Goal: Task Accomplishment & Management: Complete application form

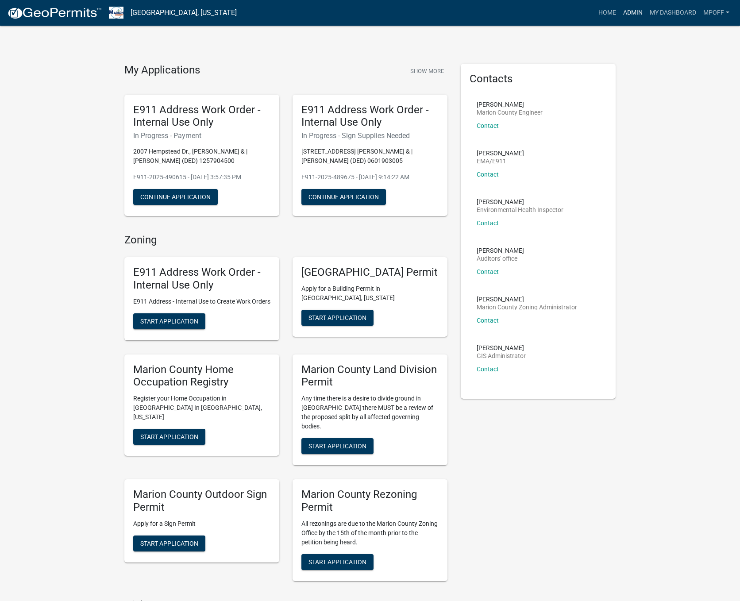
click at [626, 12] on link "Admin" at bounding box center [632, 12] width 27 height 17
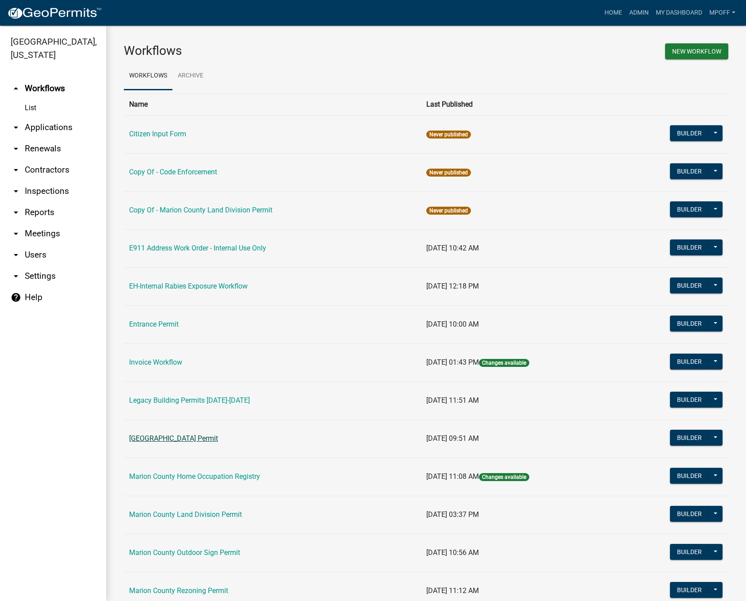
click at [196, 439] on link "[GEOGRAPHIC_DATA] Permit" at bounding box center [173, 438] width 89 height 8
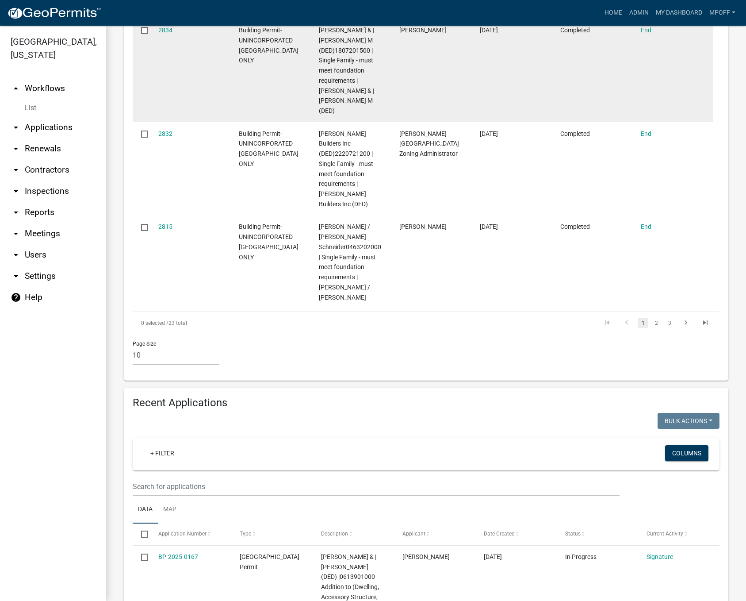
scroll to position [1150, 0]
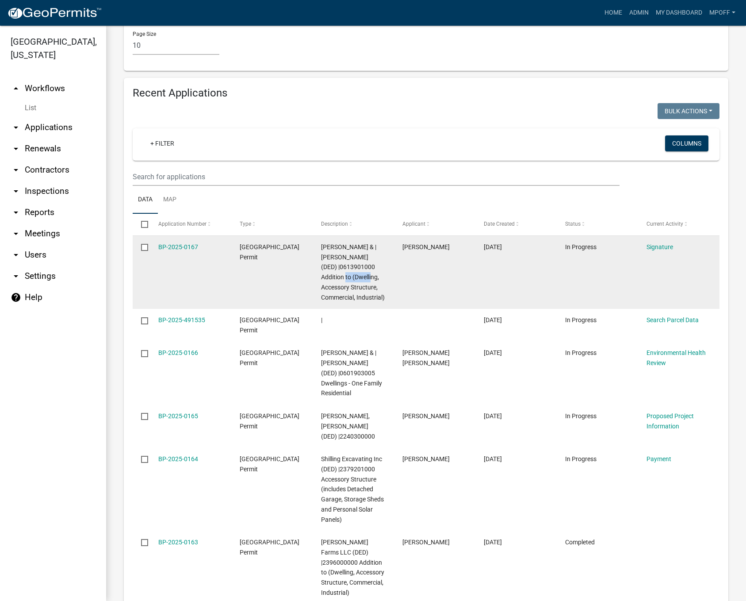
drag, startPoint x: 358, startPoint y: 207, endPoint x: 323, endPoint y: 206, distance: 34.5
click at [323, 243] on span "[PERSON_NAME] & | [PERSON_NAME] (DED) |0613901000 Addition to (Dwelling, Access…" at bounding box center [353, 272] width 64 height 58
copy span "0613901000"
click at [169, 243] on link "BP-2025-0167" at bounding box center [178, 246] width 40 height 7
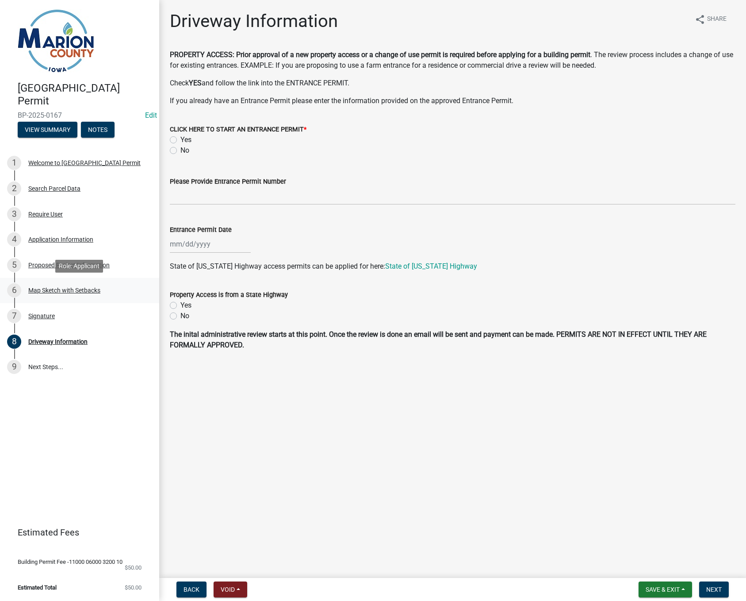
click at [73, 288] on div "Map Sketch with Setbacks" at bounding box center [64, 290] width 72 height 6
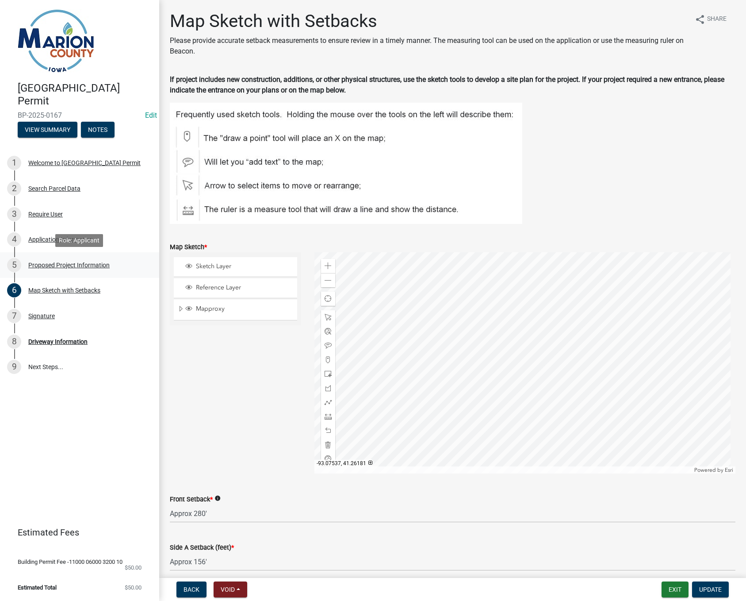
click at [44, 262] on div "Proposed Project Information" at bounding box center [68, 265] width 81 height 6
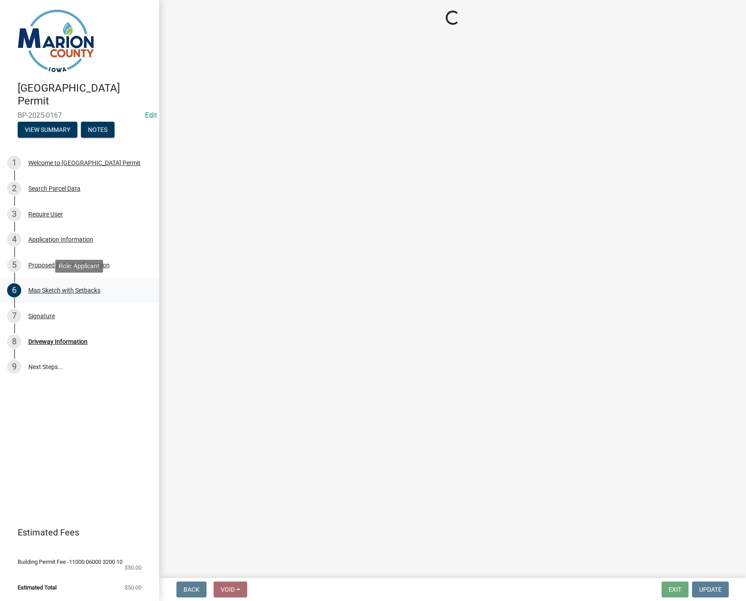
select select "2345ac37-7929-4014-941a-81c65e7ce3e9"
select select "7ee9b347-9d60-4880-bc15-13e3f262939b"
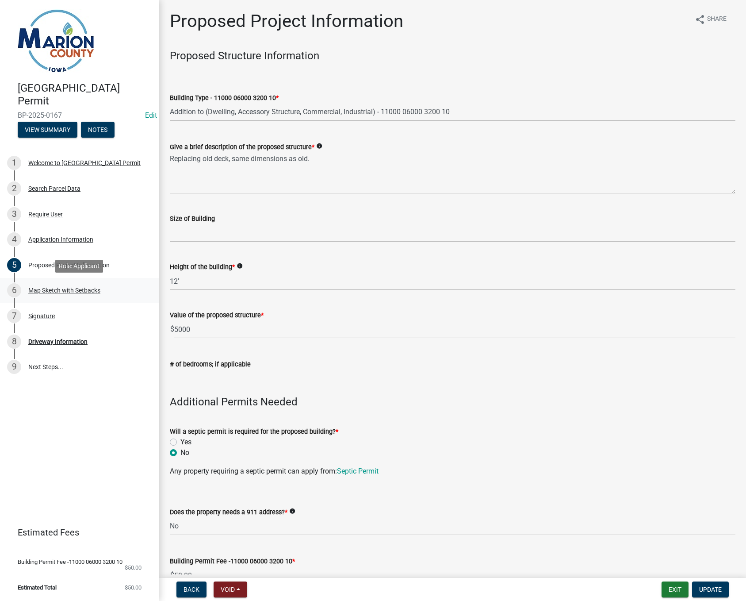
click at [58, 289] on div "Map Sketch with Setbacks" at bounding box center [64, 290] width 72 height 6
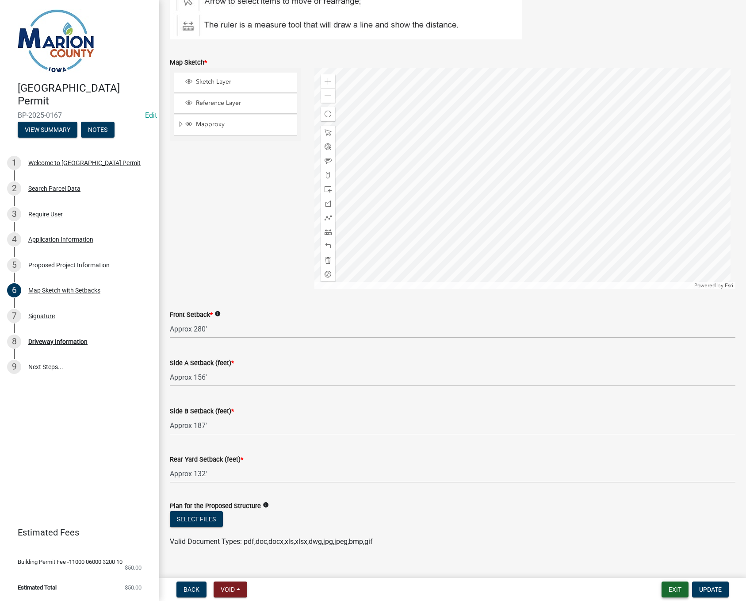
scroll to position [200, 0]
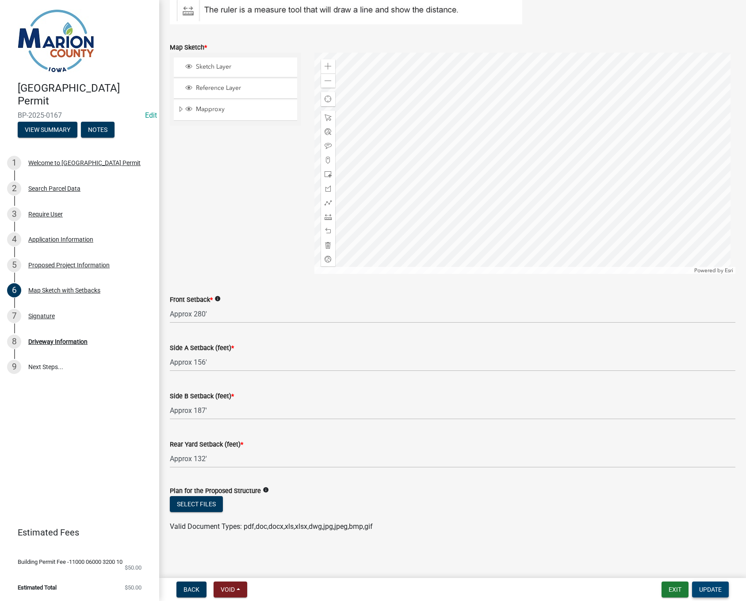
click at [706, 591] on span "Update" at bounding box center [711, 589] width 23 height 7
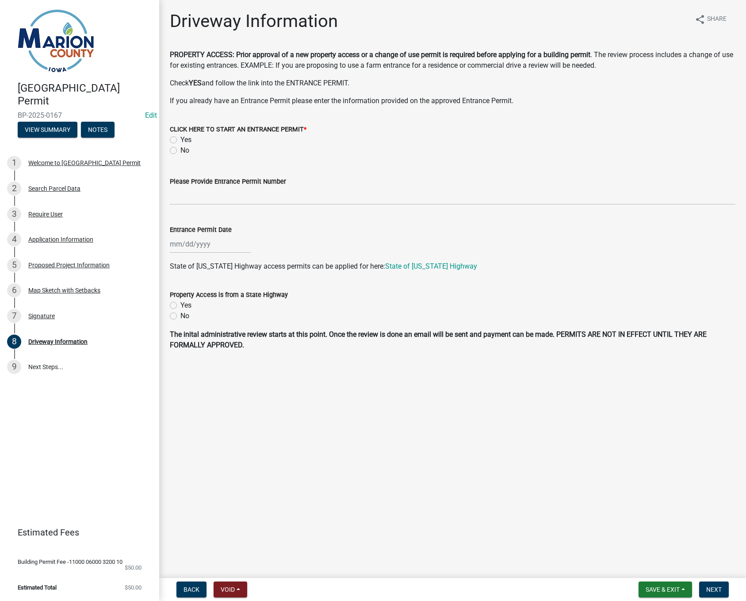
click at [181, 150] on label "No" at bounding box center [185, 150] width 9 height 11
click at [181, 150] on input "No" at bounding box center [184, 148] width 6 height 6
radio input "true"
click at [707, 583] on button "Next" at bounding box center [715, 589] width 30 height 16
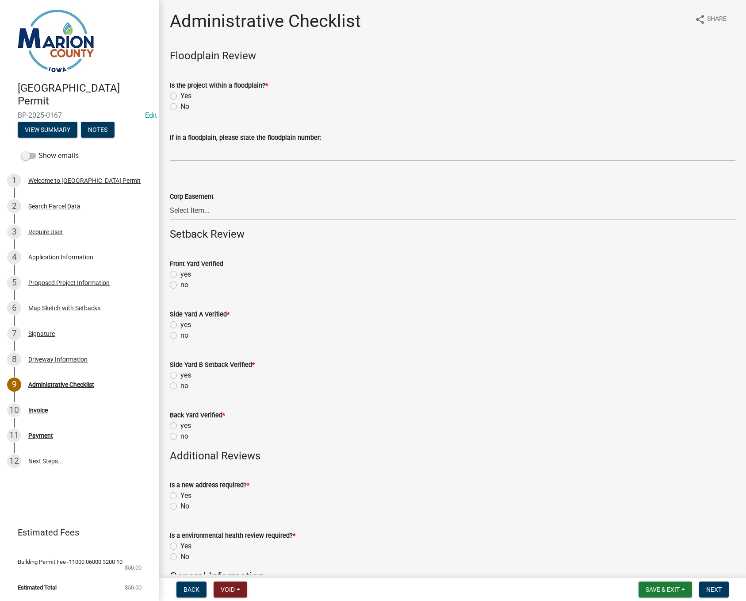
click at [181, 106] on label "No" at bounding box center [185, 106] width 9 height 11
click at [181, 106] on input "No" at bounding box center [184, 104] width 6 height 6
radio input "true"
click at [181, 288] on label "no" at bounding box center [185, 285] width 8 height 11
click at [181, 285] on input "no" at bounding box center [184, 283] width 6 height 6
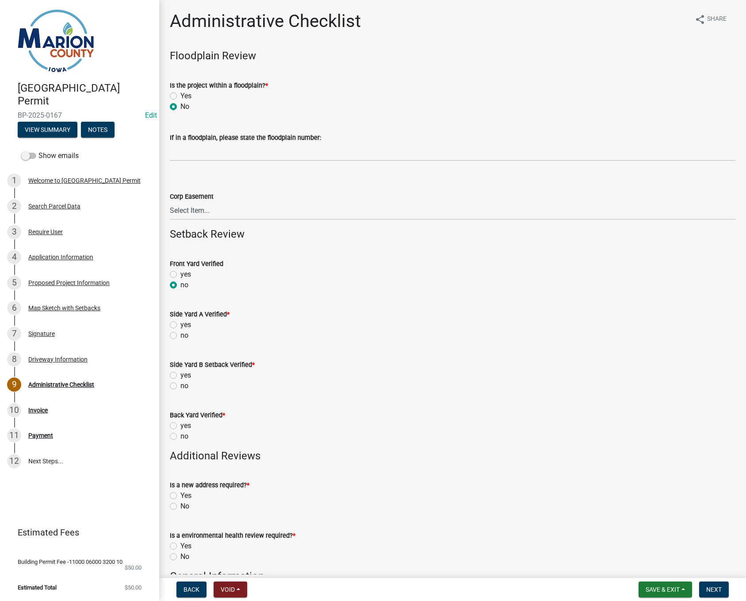
radio input "true"
drag, startPoint x: 175, startPoint y: 336, endPoint x: 177, endPoint y: 369, distance: 32.8
click at [181, 338] on label "no" at bounding box center [185, 335] width 8 height 11
click at [181, 336] on input "no" at bounding box center [184, 333] width 6 height 6
radio input "true"
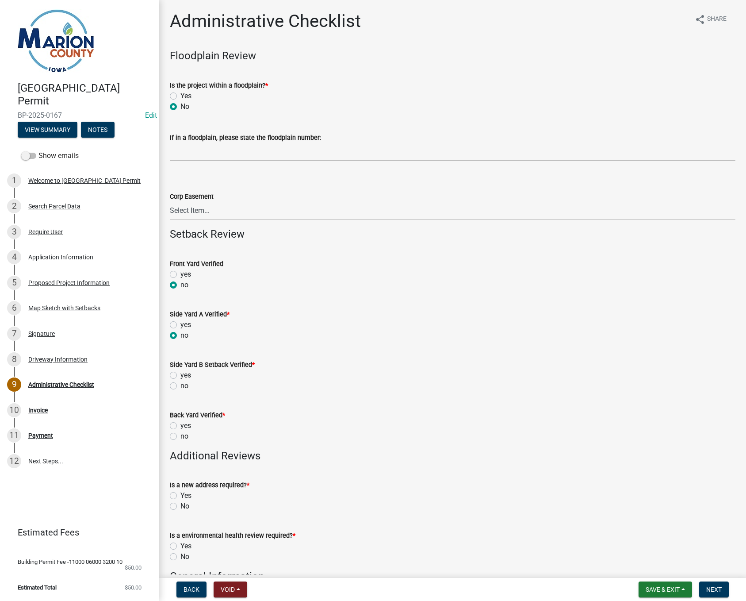
click at [181, 387] on label "no" at bounding box center [185, 386] width 8 height 11
click at [181, 386] on input "no" at bounding box center [184, 384] width 6 height 6
radio input "true"
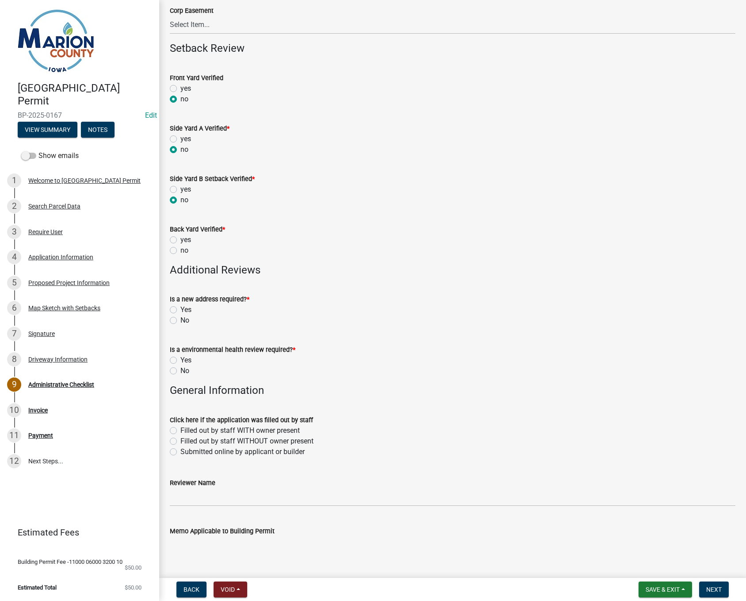
scroll to position [221, 0]
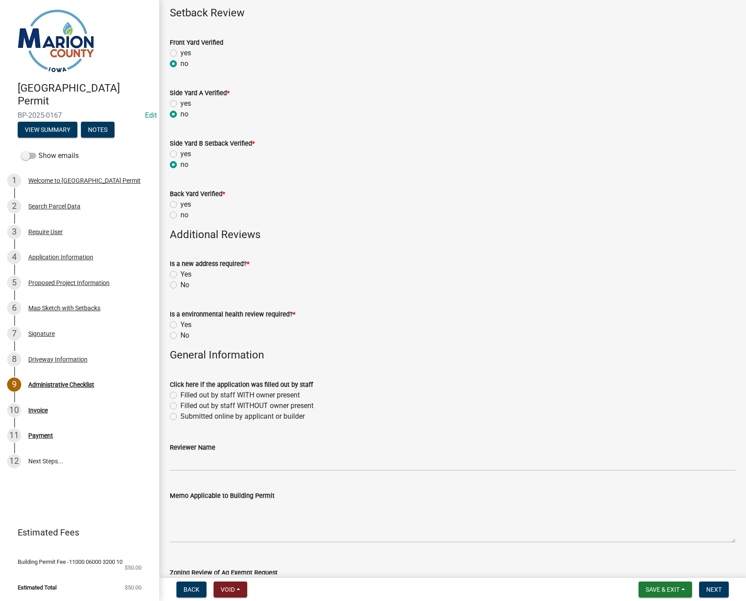
click at [181, 215] on label "no" at bounding box center [185, 215] width 8 height 11
click at [181, 215] on input "no" at bounding box center [184, 213] width 6 height 6
radio input "true"
click at [181, 284] on label "No" at bounding box center [185, 285] width 9 height 11
click at [181, 284] on input "No" at bounding box center [184, 283] width 6 height 6
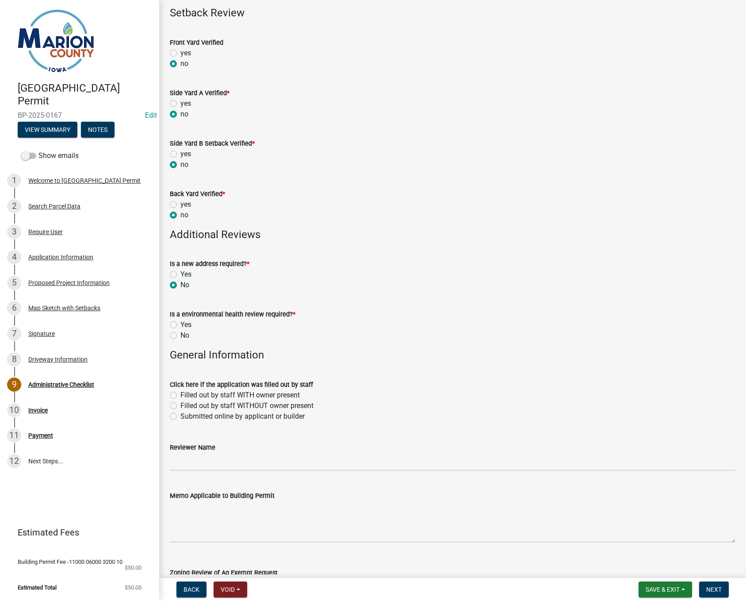
radio input "true"
click at [181, 338] on label "No" at bounding box center [185, 335] width 9 height 11
click at [181, 336] on input "No" at bounding box center [184, 333] width 6 height 6
radio input "true"
click at [181, 419] on label "Submitted online by applicant or builder" at bounding box center [243, 416] width 124 height 11
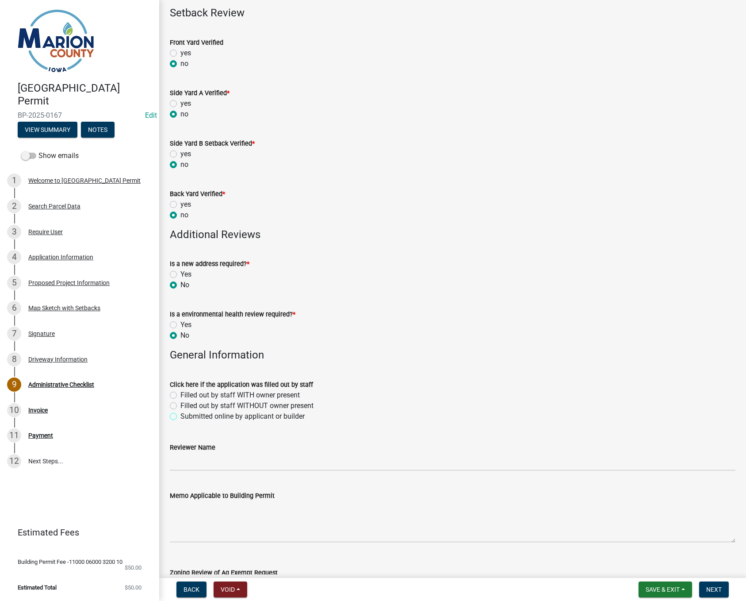
click at [181, 417] on input "Submitted online by applicant or builder" at bounding box center [184, 414] width 6 height 6
radio input "true"
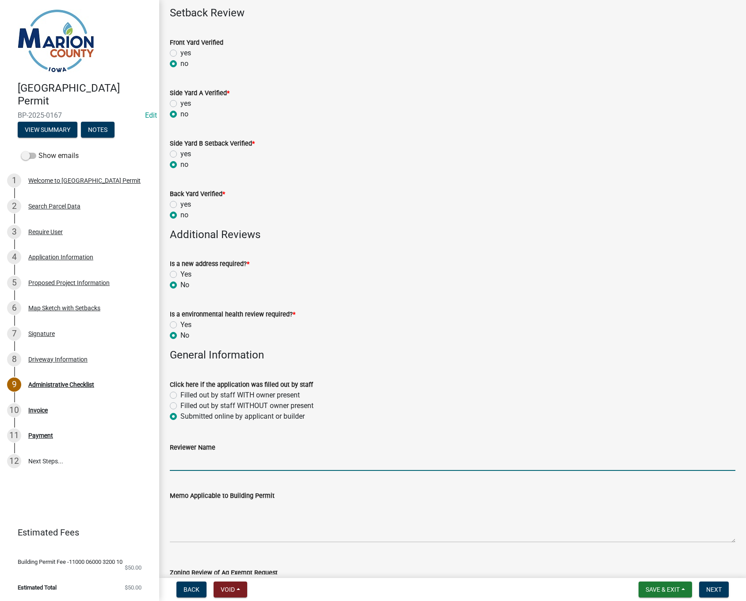
drag, startPoint x: 177, startPoint y: 457, endPoint x: 195, endPoint y: 461, distance: 17.7
click at [178, 457] on input "Reviewer Name" at bounding box center [453, 462] width 566 height 18
type input "MPoffenbarger"
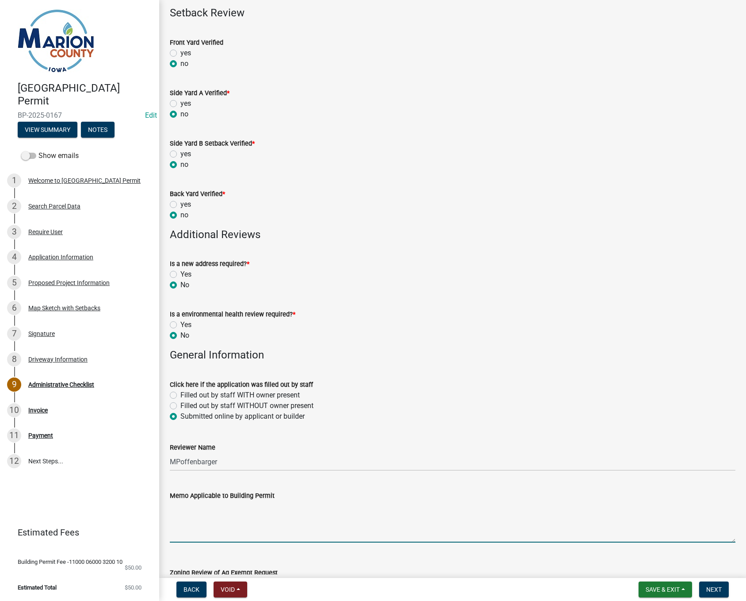
drag, startPoint x: 238, startPoint y: 521, endPoint x: 266, endPoint y: 583, distance: 68.1
click at [238, 521] on textarea "Memo Applicable to Building Permit" at bounding box center [453, 522] width 566 height 42
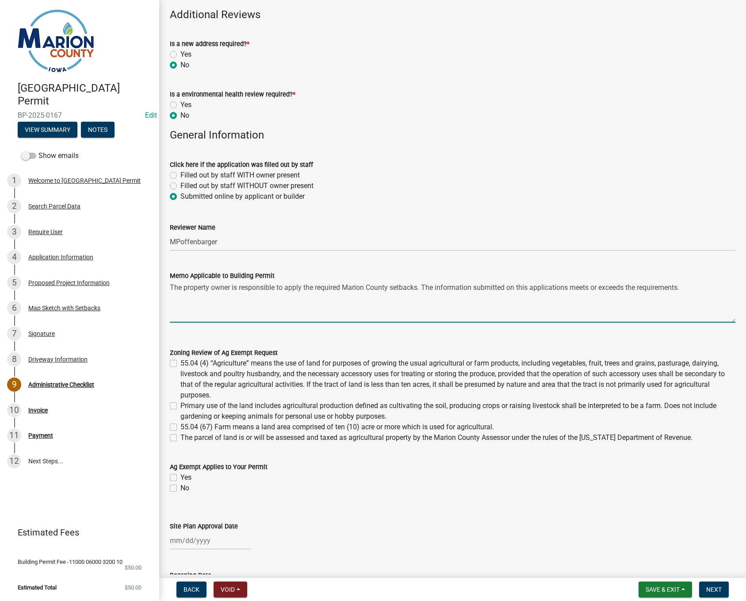
scroll to position [442, 0]
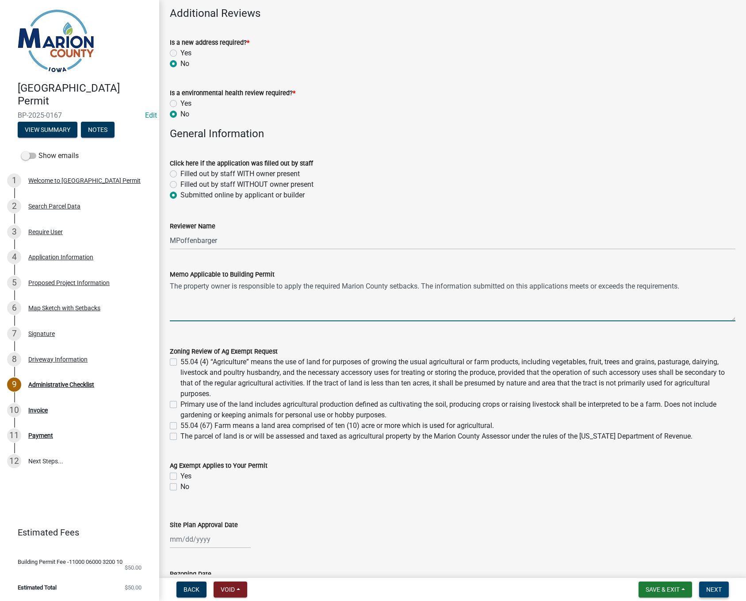
type textarea "The property owner is responsible to apply the required Marion County setbacks.…"
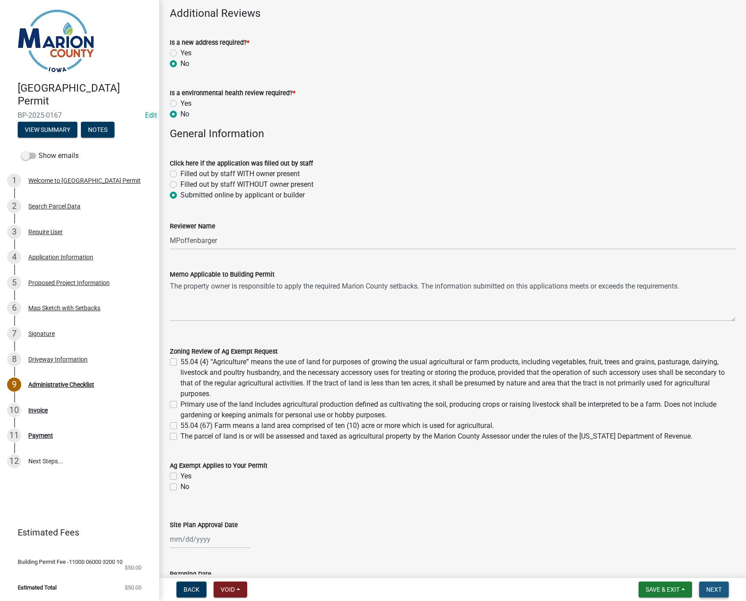
click at [712, 590] on span "Next" at bounding box center [714, 589] width 15 height 7
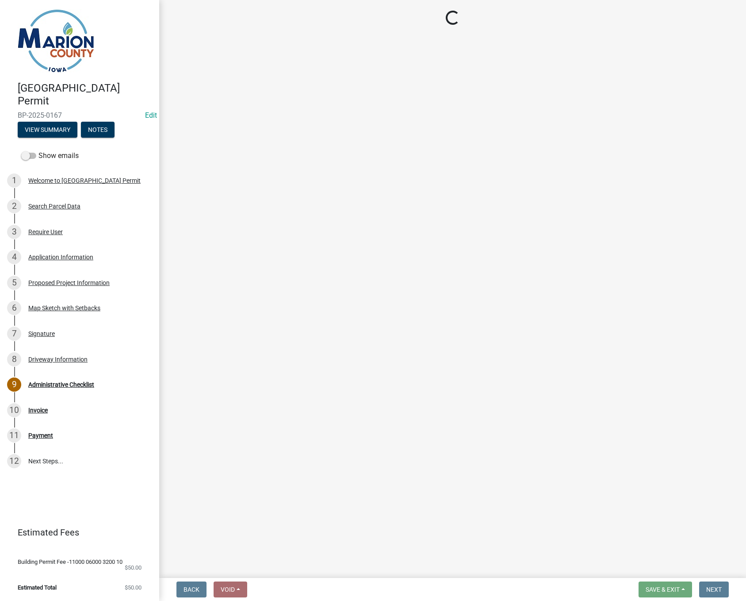
select select "3: 3"
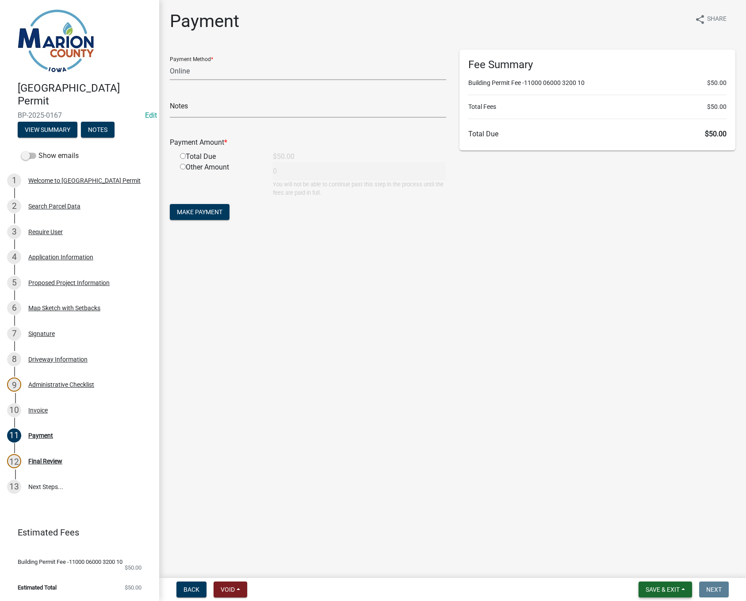
click at [689, 592] on button "Save & Exit" at bounding box center [666, 589] width 54 height 16
click at [665, 570] on button "Save & Exit" at bounding box center [657, 566] width 71 height 21
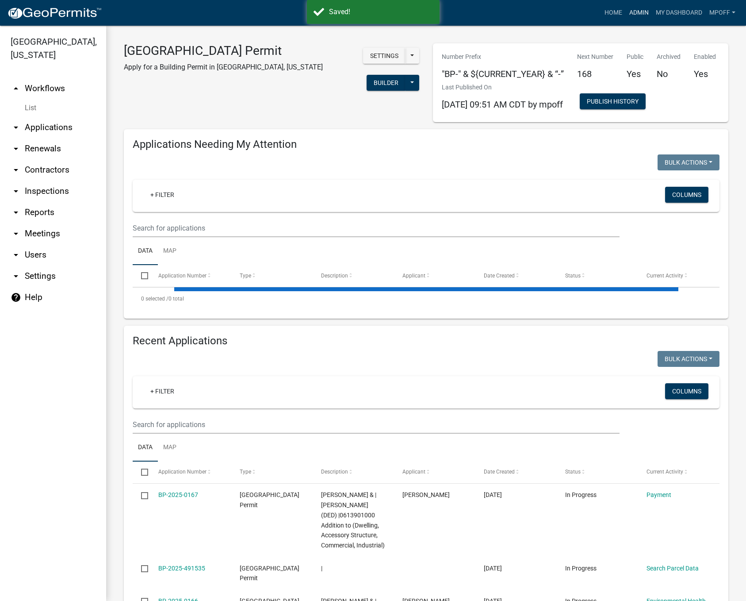
click at [642, 12] on link "Admin" at bounding box center [639, 12] width 27 height 17
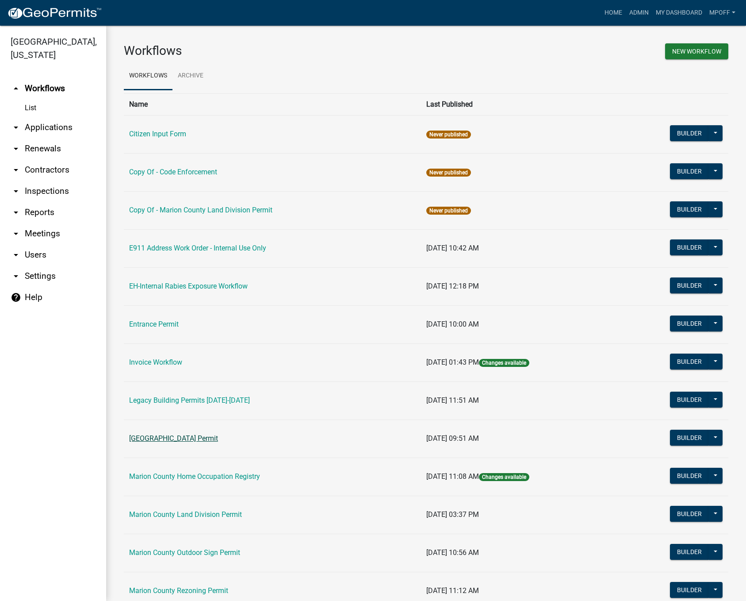
click at [154, 439] on link "[GEOGRAPHIC_DATA] Permit" at bounding box center [173, 438] width 89 height 8
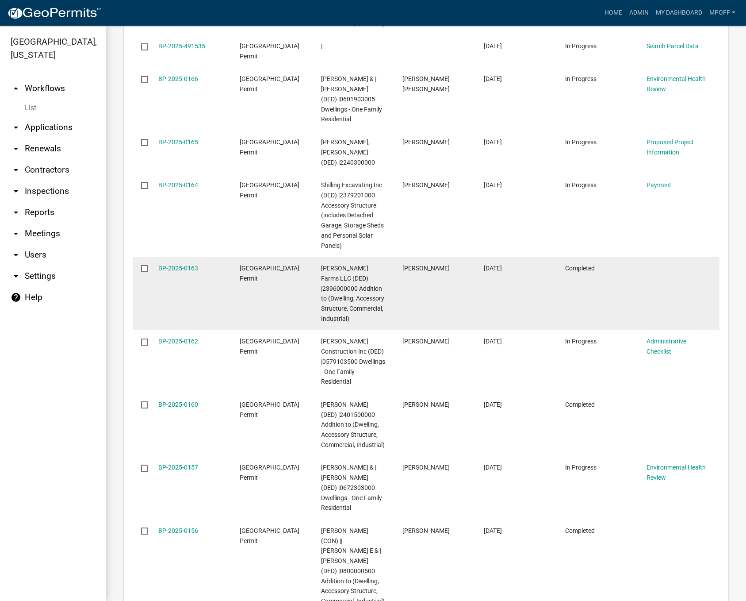
scroll to position [1434, 0]
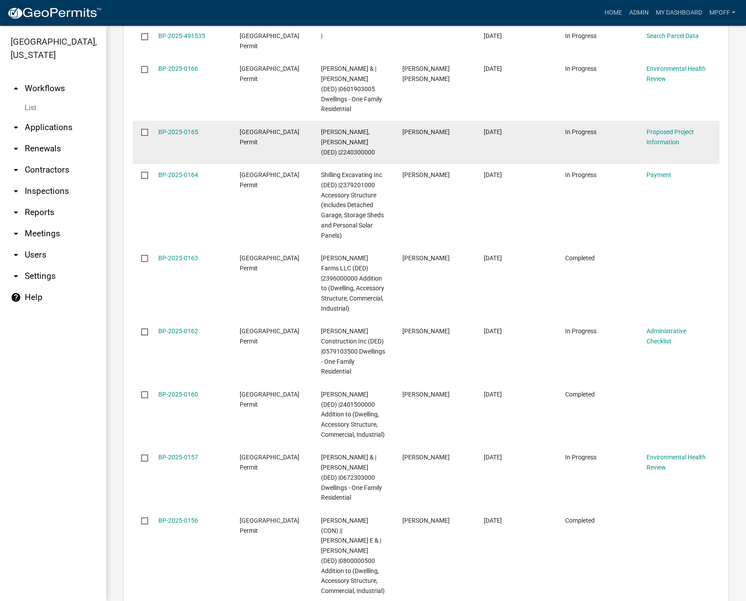
click at [146, 129] on input "checkbox" at bounding box center [144, 132] width 6 height 6
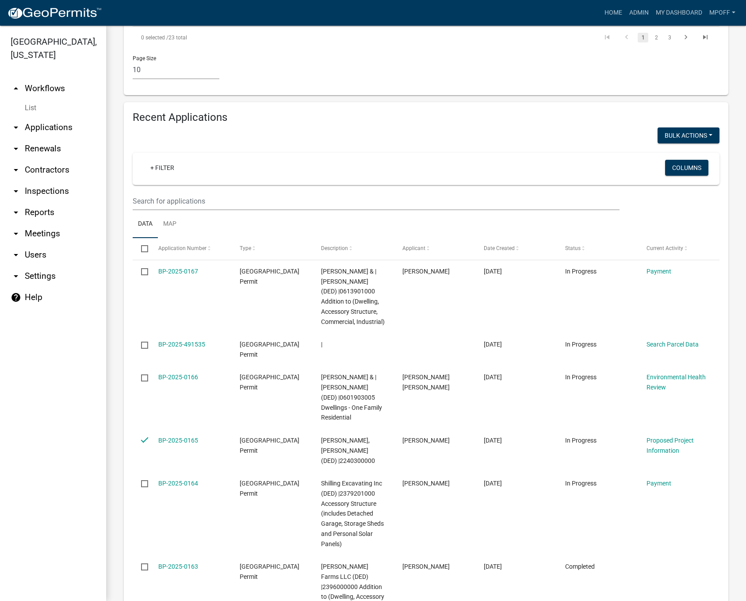
scroll to position [1125, 0]
click at [685, 129] on button "Bulk Actions" at bounding box center [689, 137] width 62 height 16
click at [661, 149] on button "Void" at bounding box center [684, 159] width 71 height 21
checkbox input "false"
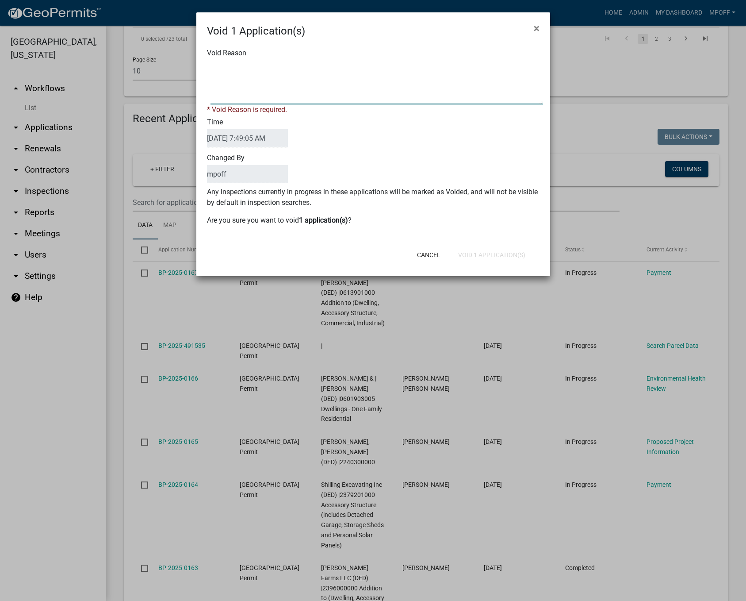
click at [265, 81] on textarea "Void Reason" at bounding box center [377, 82] width 333 height 44
type textarea "not required for internal home work"
click at [474, 249] on button "Void 1 Application(s)" at bounding box center [491, 255] width 81 height 16
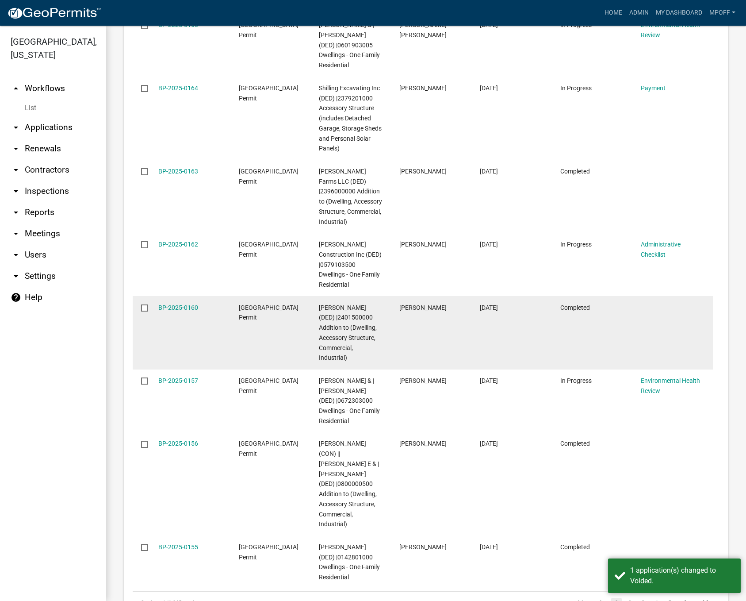
scroll to position [1505, 0]
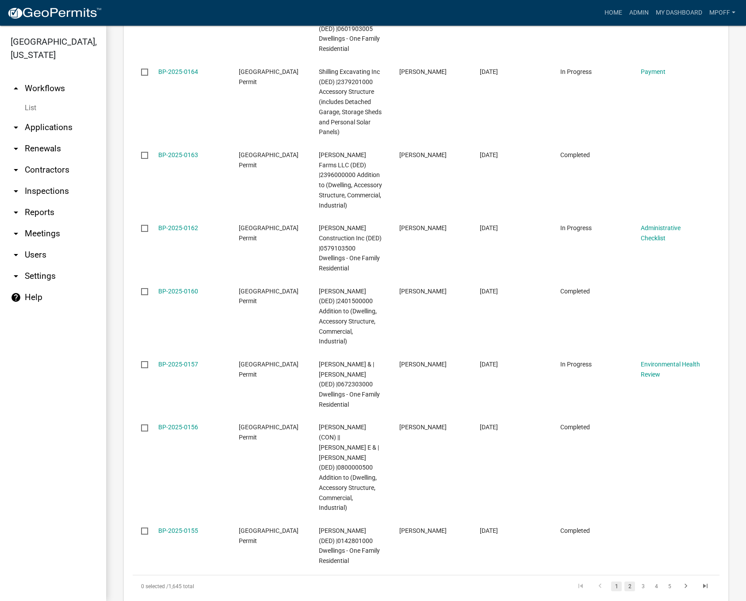
click at [625, 581] on link "2" at bounding box center [630, 586] width 11 height 10
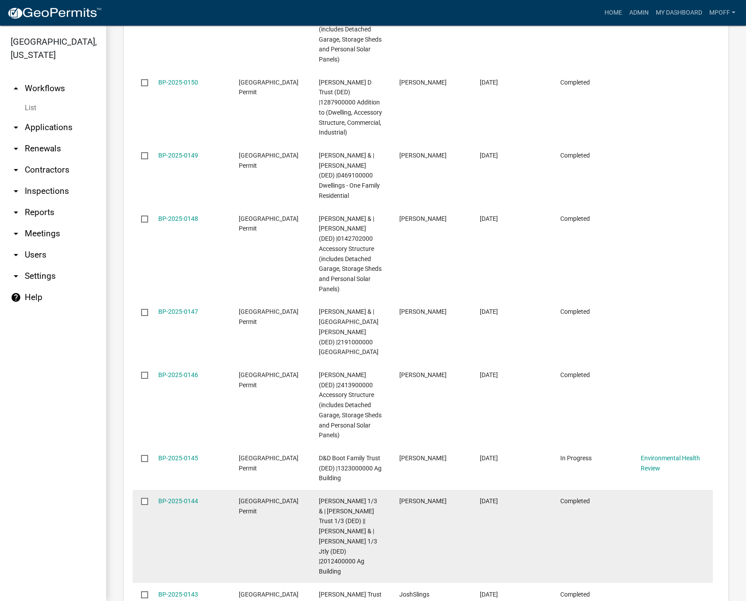
scroll to position [1585, 0]
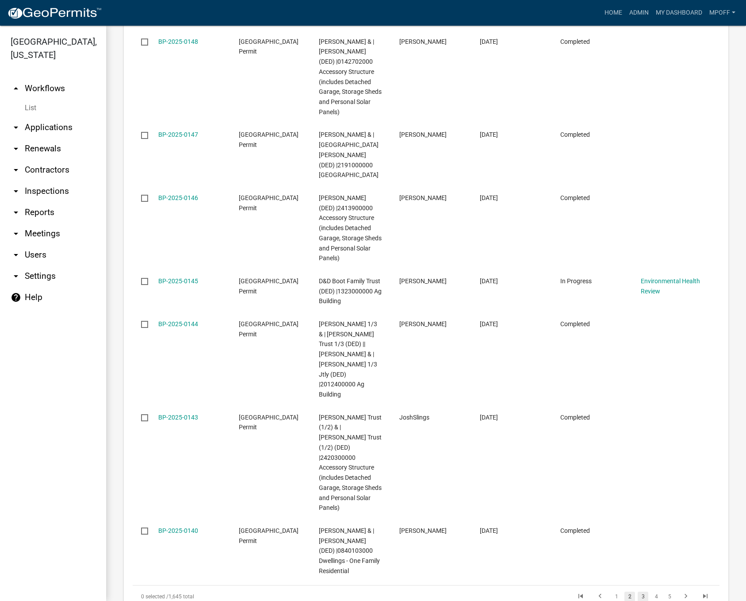
click at [638, 592] on link "3" at bounding box center [643, 597] width 11 height 10
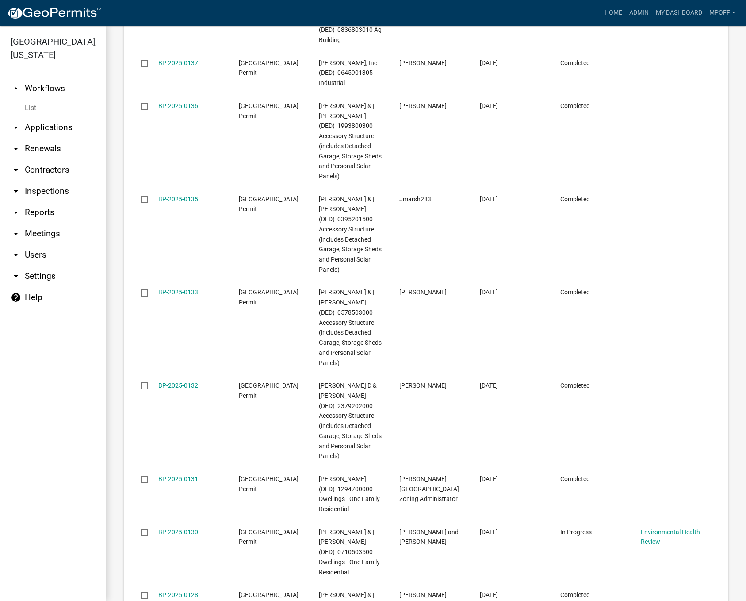
scroll to position [1555, 0]
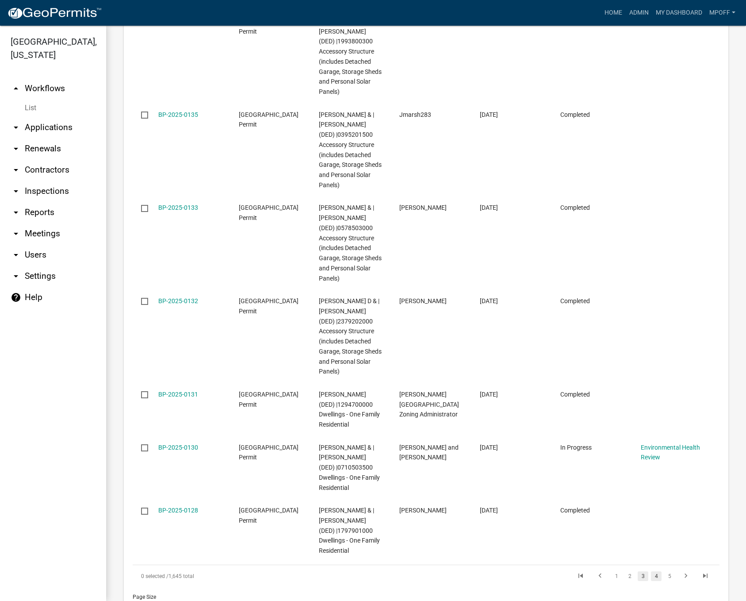
click at [651, 571] on link "4" at bounding box center [656, 576] width 11 height 10
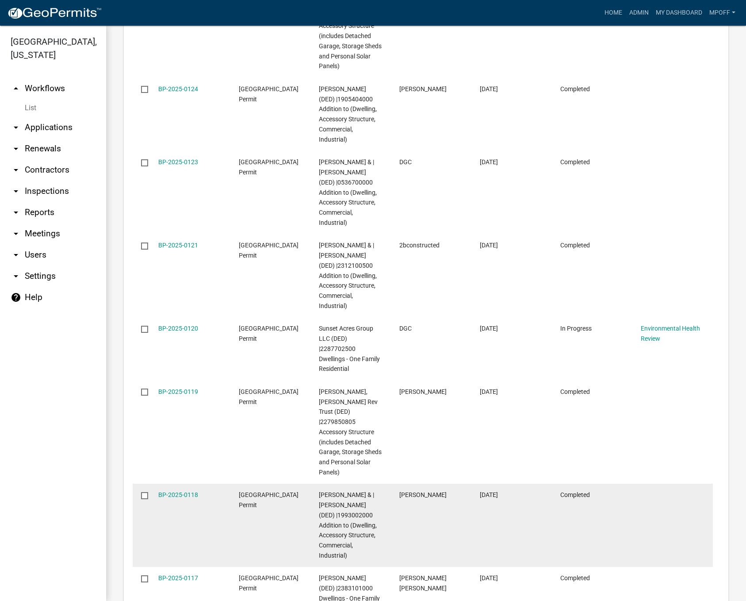
scroll to position [1596, 0]
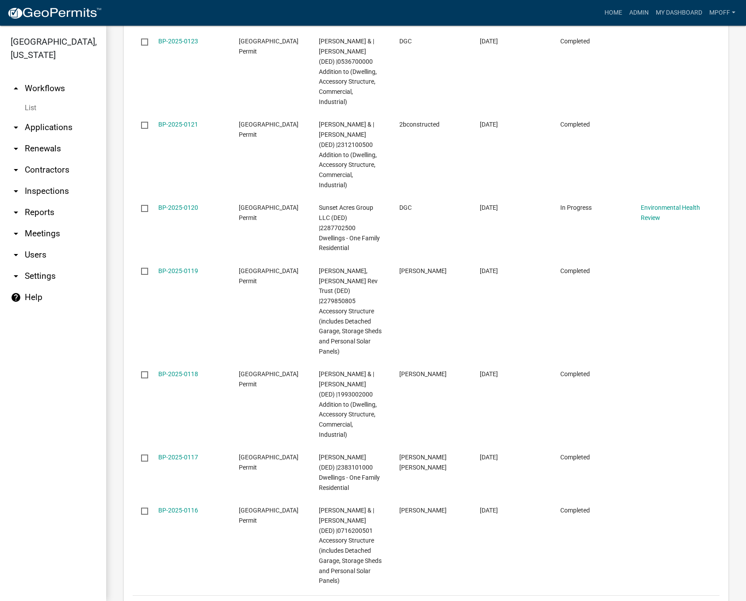
click at [651, 600] on link "5" at bounding box center [656, 607] width 11 height 10
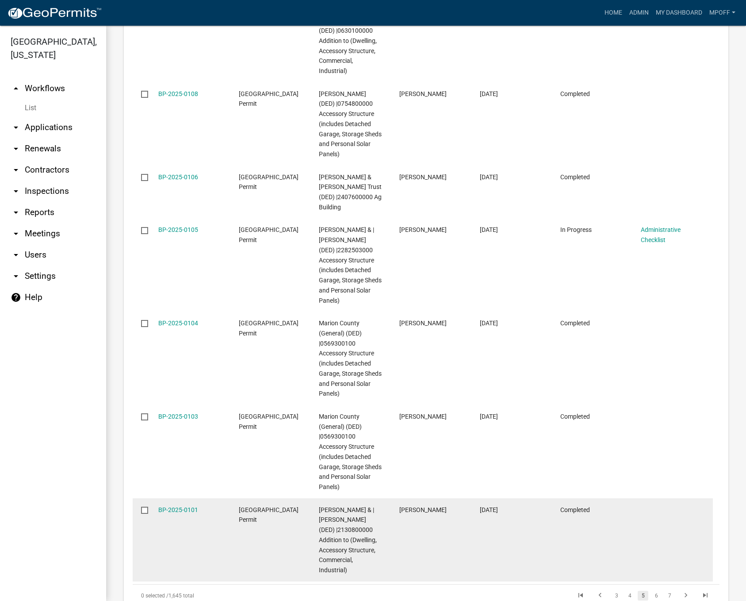
scroll to position [1596, 0]
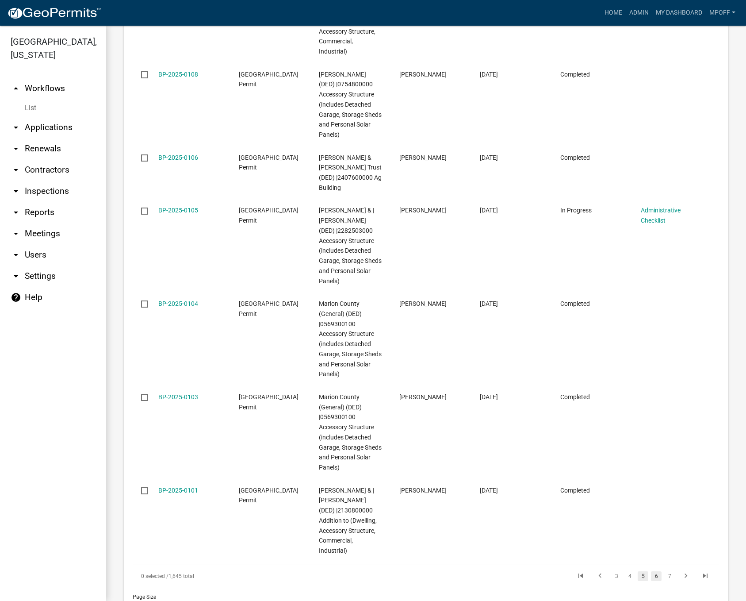
click at [651, 571] on link "6" at bounding box center [656, 576] width 11 height 10
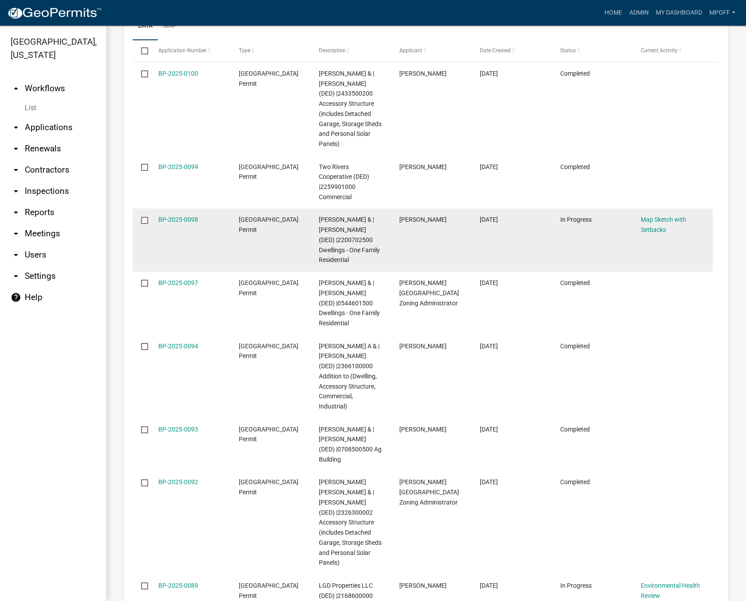
scroll to position [1545, 0]
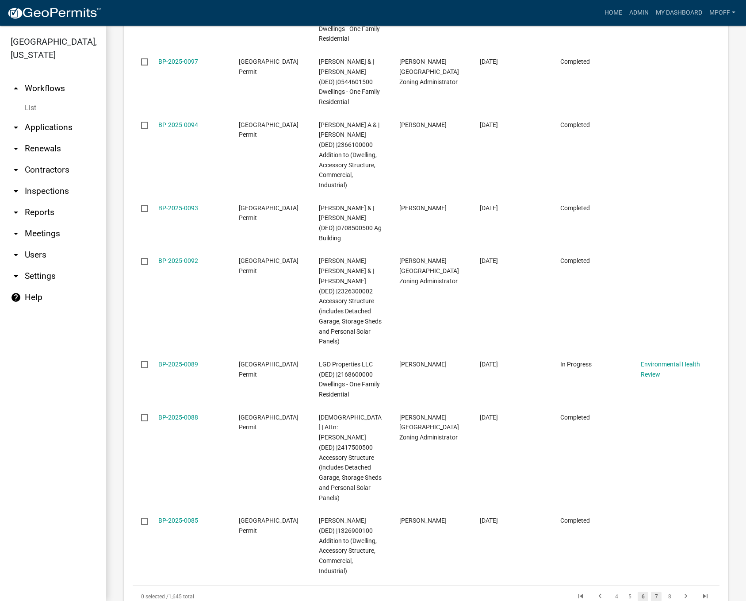
click at [651, 592] on link "7" at bounding box center [656, 597] width 11 height 10
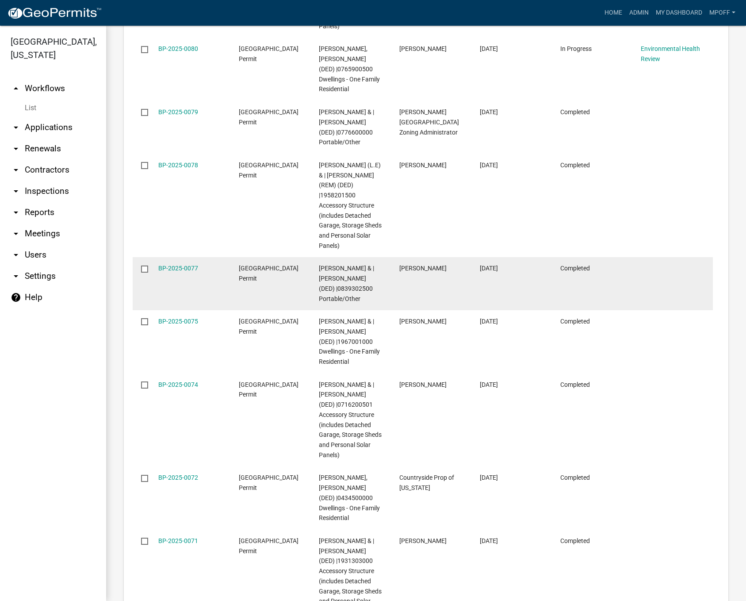
scroll to position [1515, 0]
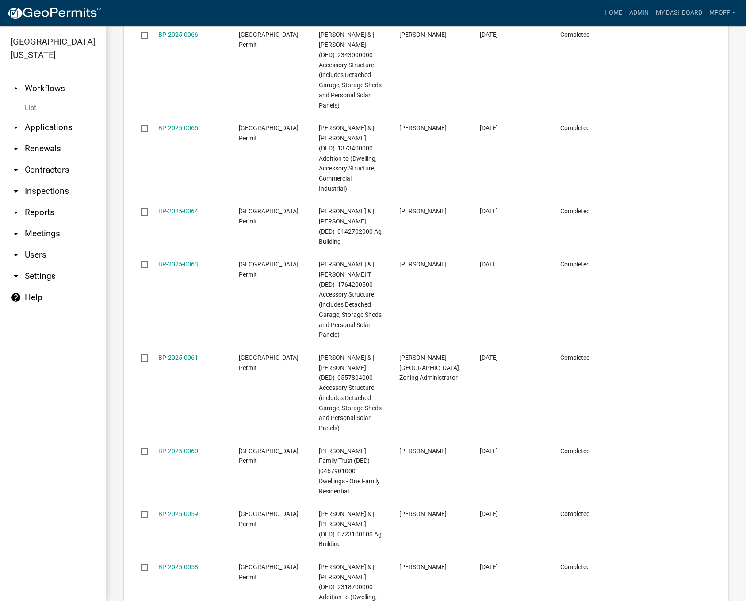
scroll to position [1511, 0]
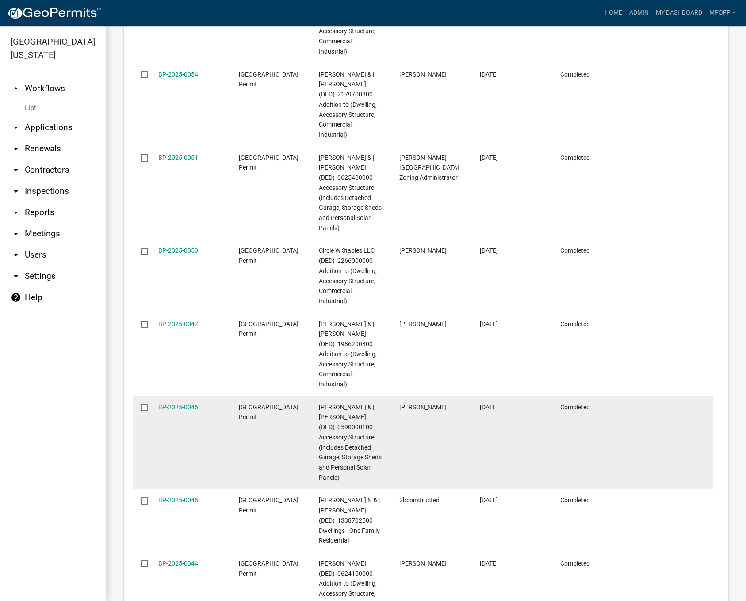
scroll to position [1606, 0]
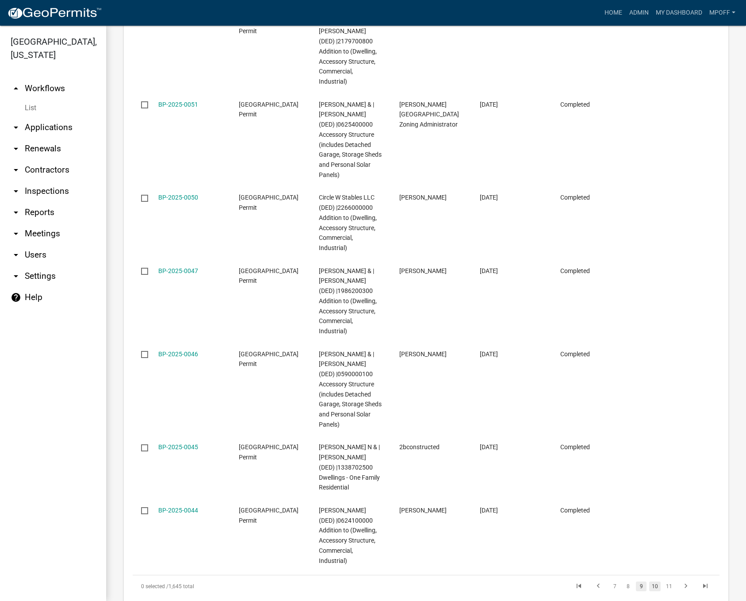
click at [651, 581] on link "10" at bounding box center [656, 586] width 12 height 10
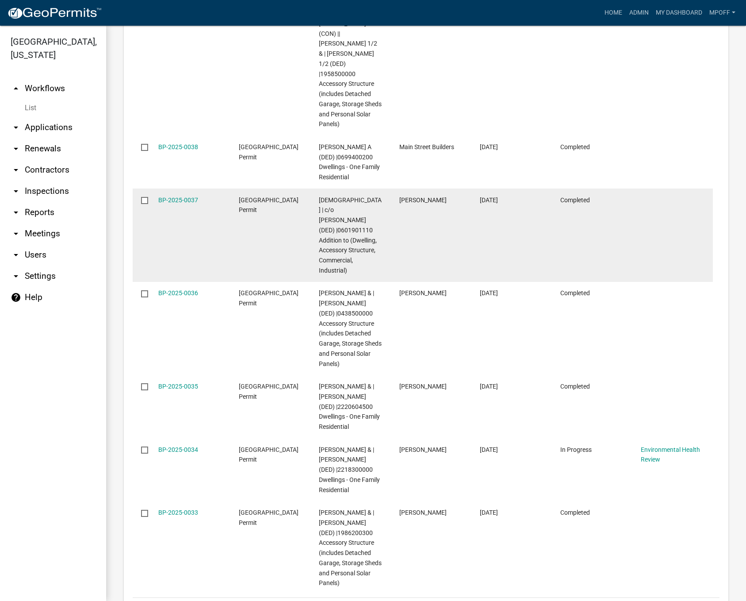
scroll to position [1636, 0]
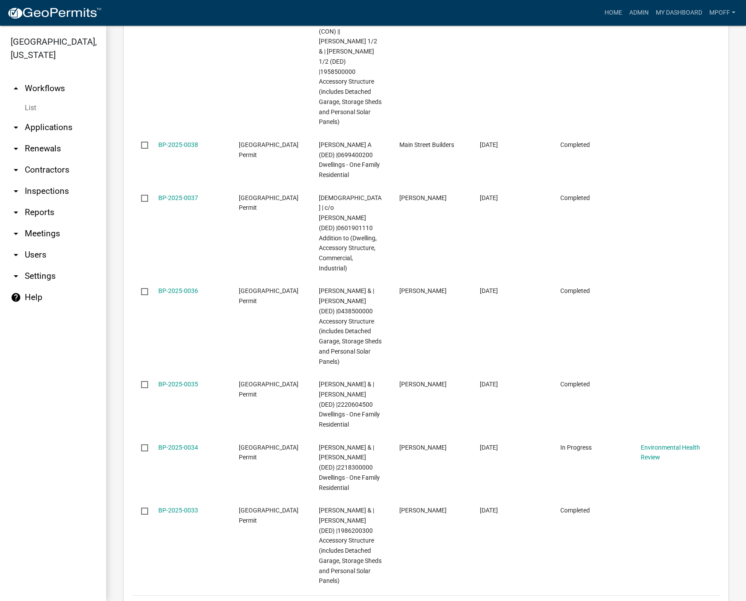
click at [651, 600] on link "11" at bounding box center [656, 607] width 12 height 10
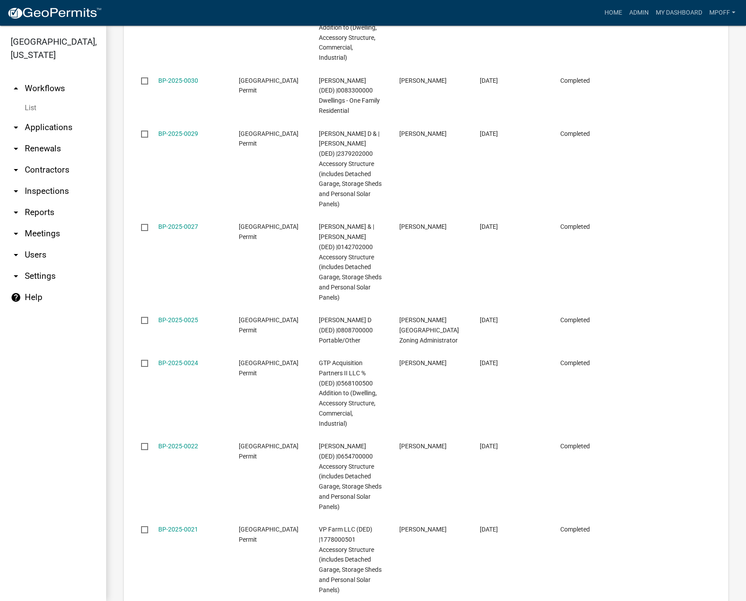
scroll to position [1606, 0]
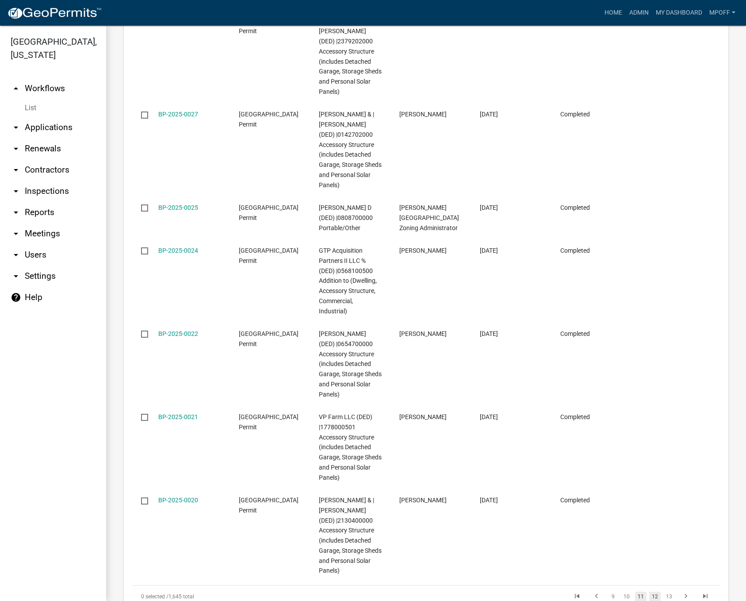
click at [651, 592] on link "12" at bounding box center [656, 597] width 12 height 10
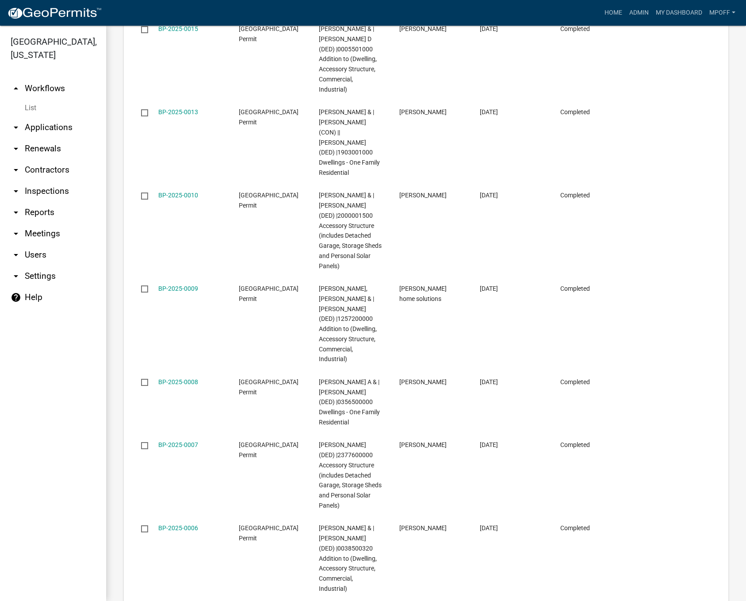
scroll to position [1646, 0]
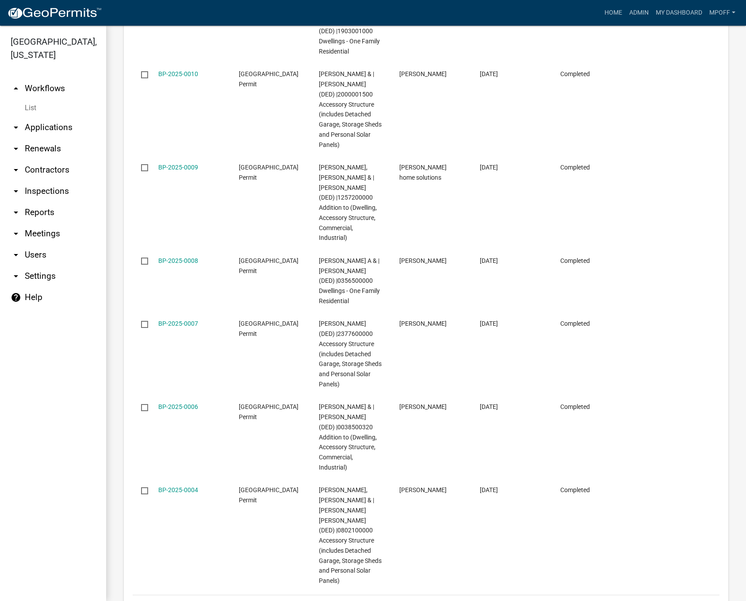
click at [653, 600] on link "13" at bounding box center [656, 606] width 12 height 10
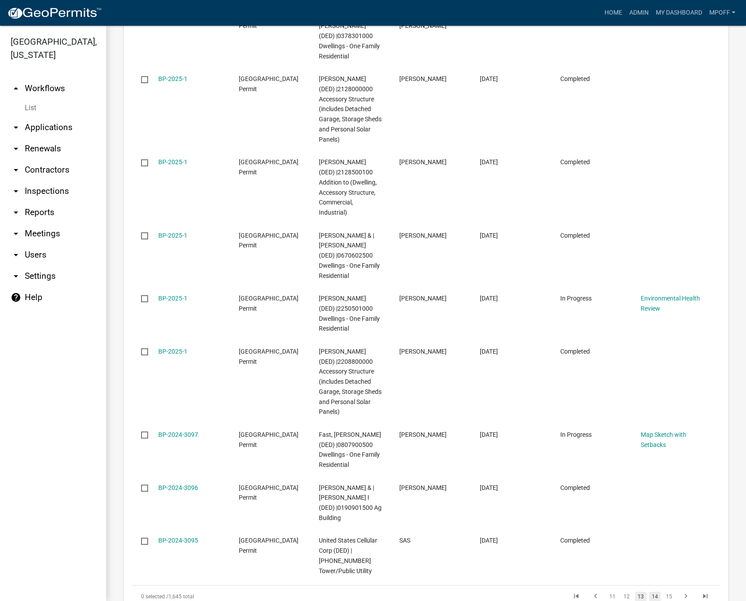
click at [650, 592] on link "14" at bounding box center [656, 597] width 12 height 10
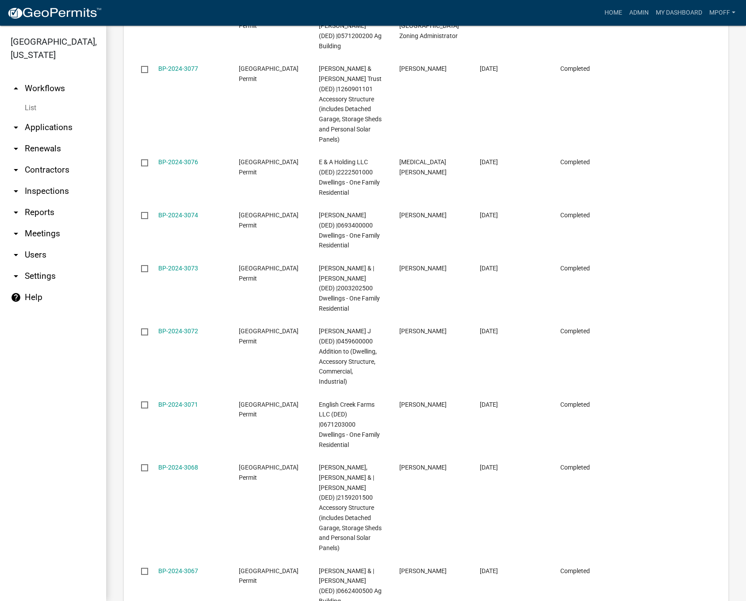
scroll to position [1465, 0]
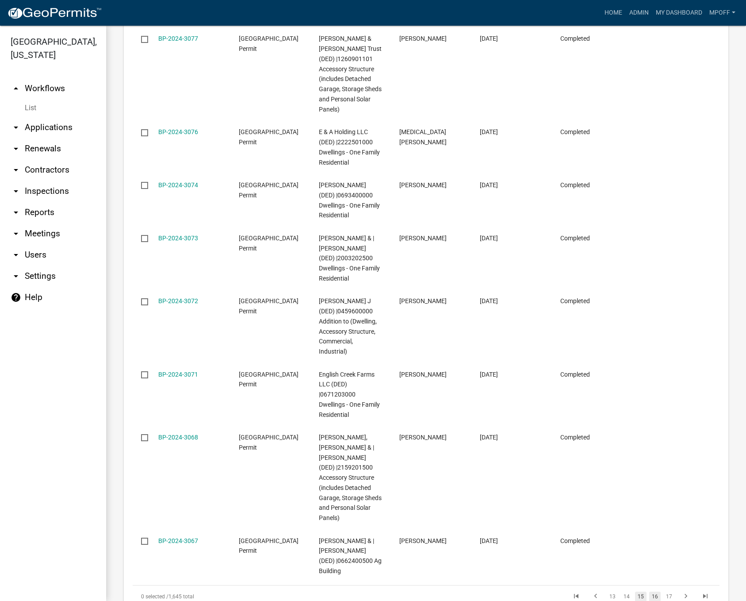
click at [650, 592] on link "16" at bounding box center [656, 597] width 12 height 10
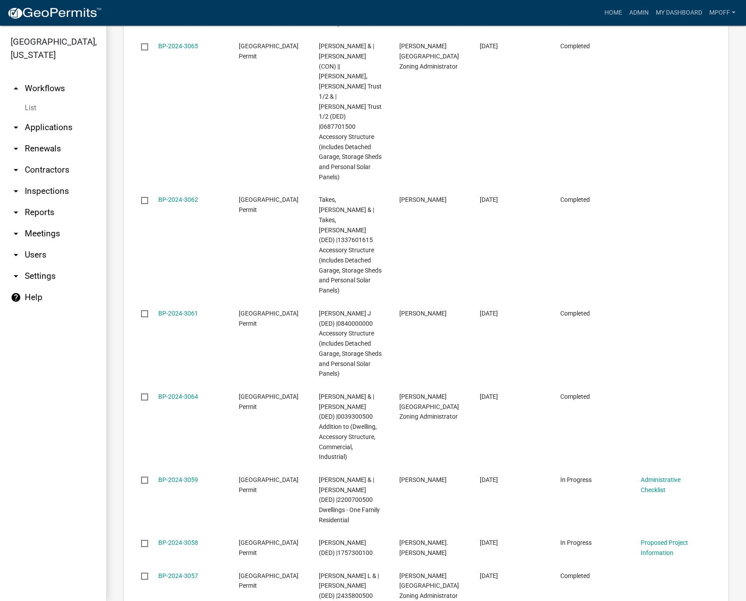
scroll to position [1585, 0]
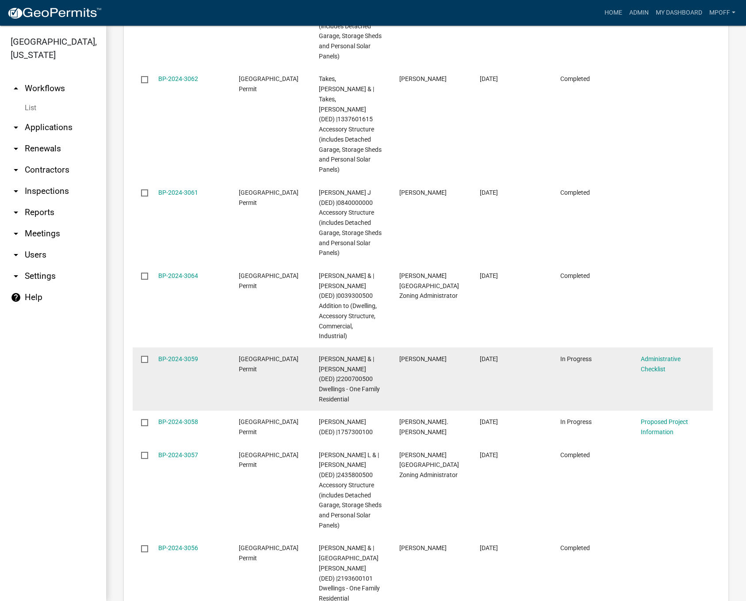
click at [143, 356] on input "checkbox" at bounding box center [144, 359] width 6 height 6
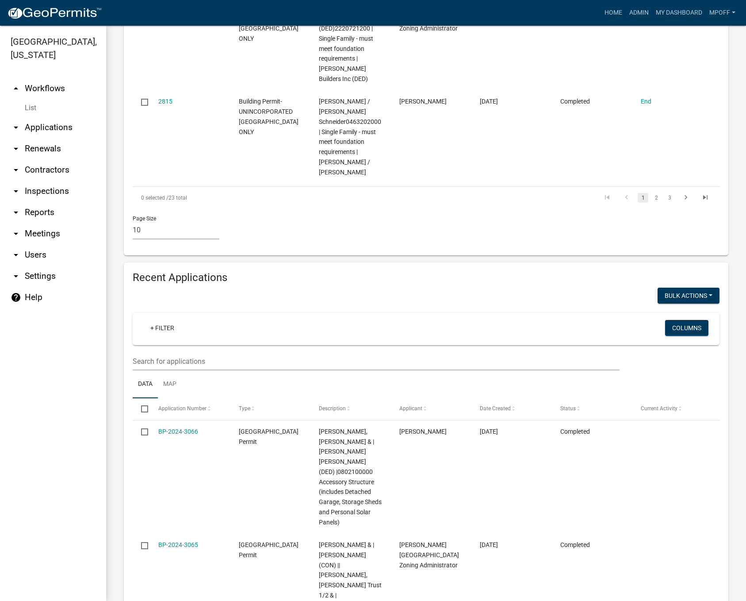
scroll to position [700, 0]
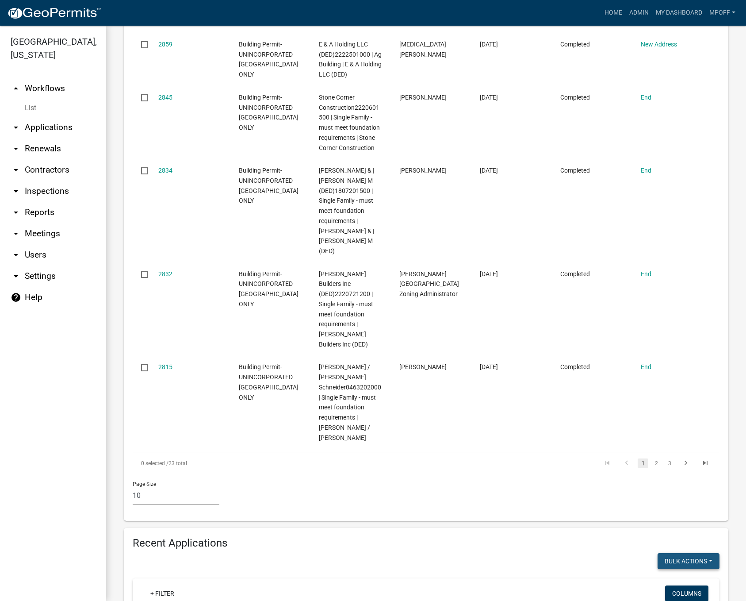
click at [682, 553] on button "Bulk Actions" at bounding box center [689, 561] width 62 height 16
click at [682, 573] on button "Void" at bounding box center [684, 583] width 71 height 21
checkbox input "false"
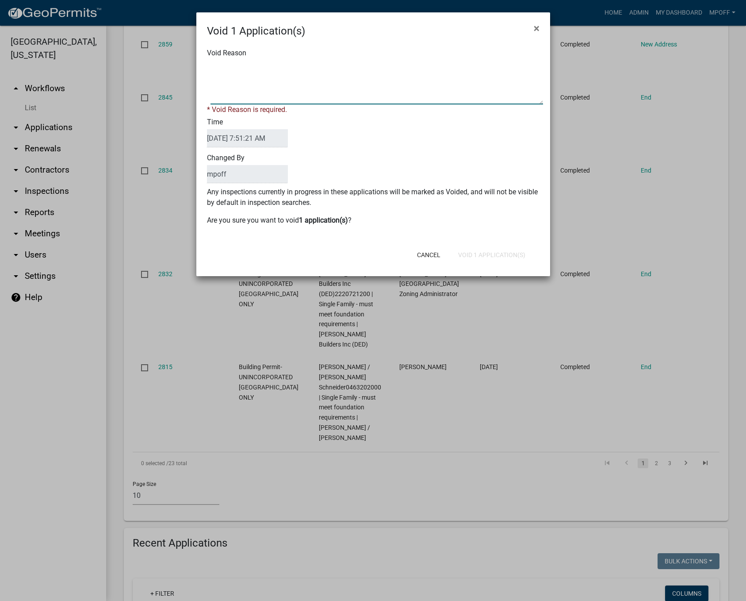
click at [286, 88] on textarea "Void Reason" at bounding box center [377, 82] width 333 height 44
type textarea "expired"
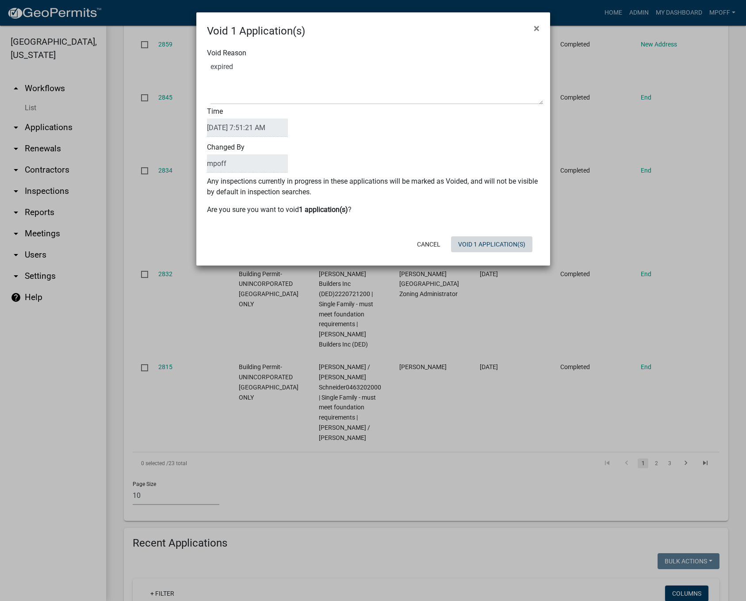
click at [484, 256] on form "Void 1 Application(s) × Void Reason Time [DATE] 7:51:21 AM Changed By mpoff Any…" at bounding box center [373, 134] width 354 height 245
click at [486, 249] on button "Void 1 Application(s)" at bounding box center [491, 244] width 81 height 16
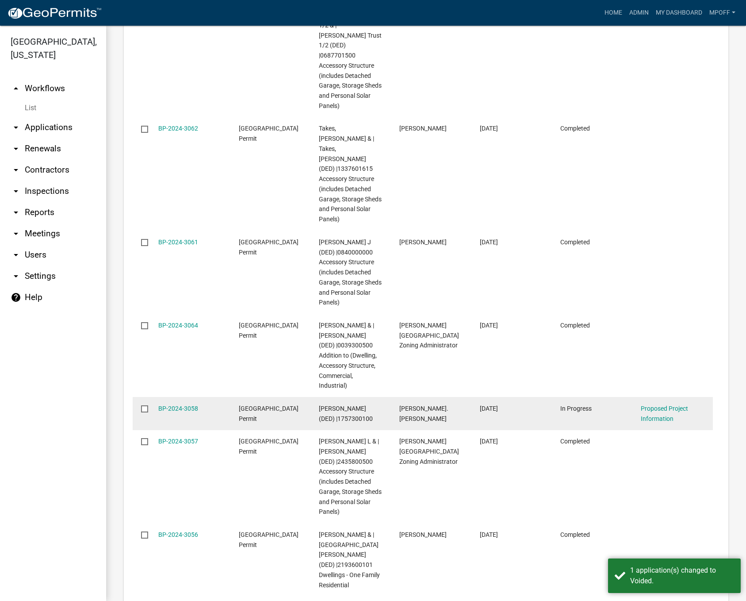
scroll to position [1636, 0]
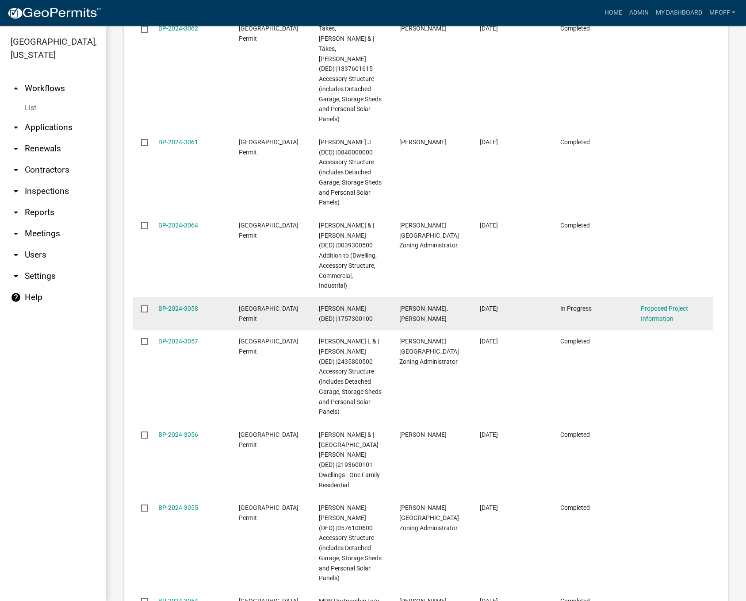
click at [146, 305] on input "checkbox" at bounding box center [144, 308] width 6 height 6
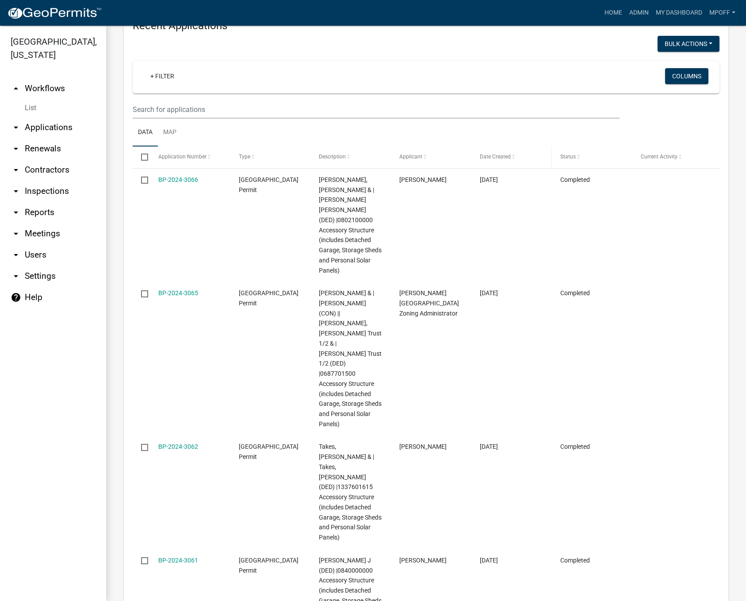
scroll to position [1105, 0]
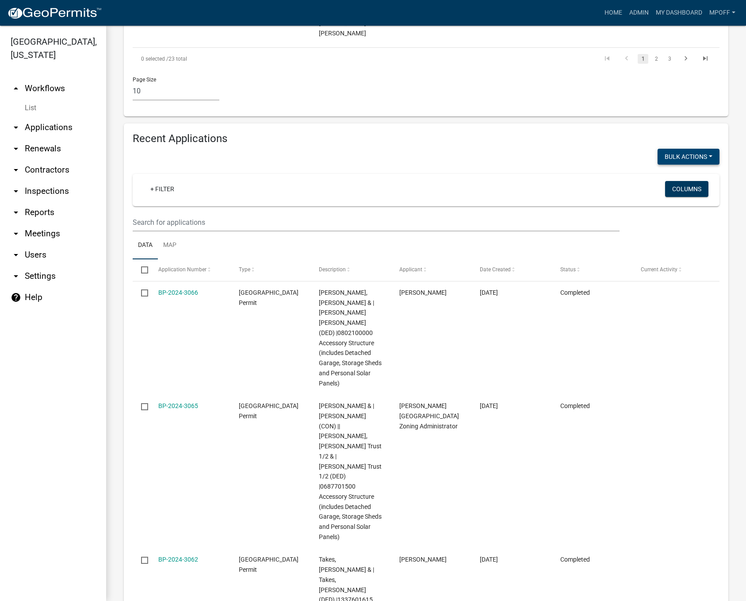
click at [690, 149] on button "Bulk Actions" at bounding box center [689, 157] width 62 height 16
click at [665, 169] on button "Void" at bounding box center [684, 179] width 71 height 21
checkbox input "false"
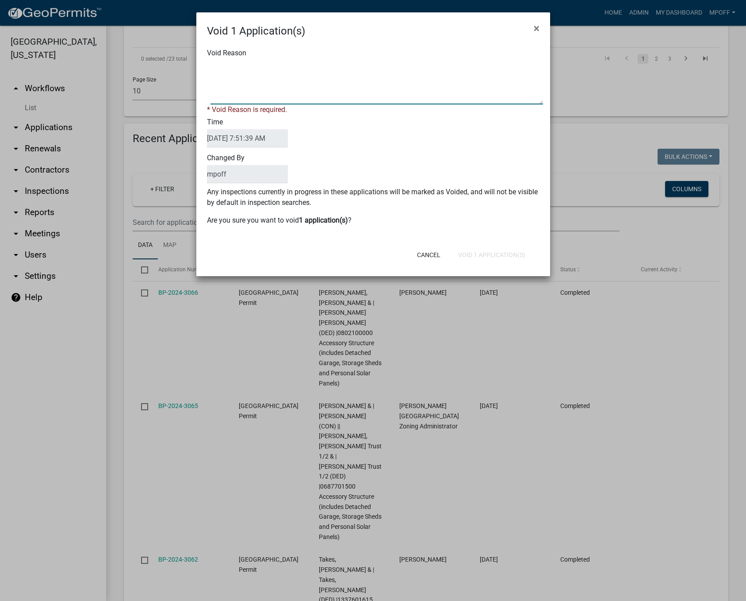
click at [258, 79] on textarea "Void Reason" at bounding box center [377, 82] width 333 height 44
type textarea "expired"
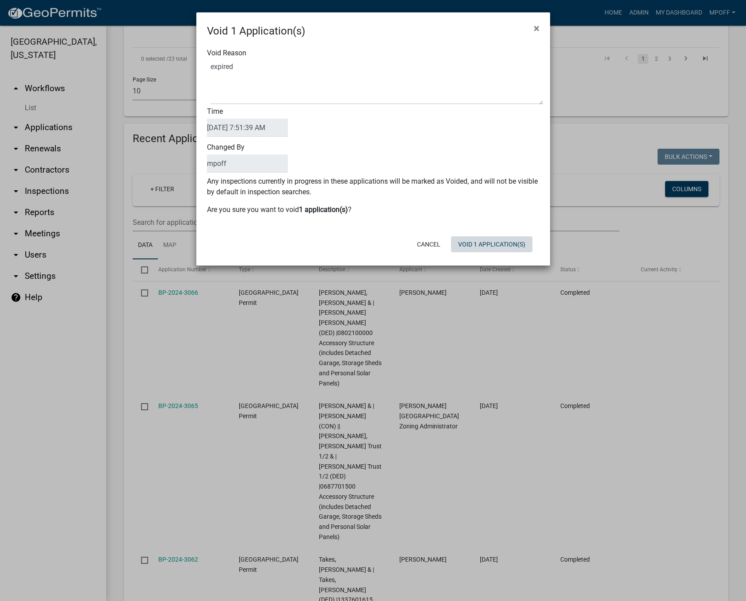
click at [487, 254] on div "Cancel Void 1 Application(s)" at bounding box center [431, 244] width 218 height 23
click at [489, 246] on button "Void 1 Application(s)" at bounding box center [491, 244] width 81 height 16
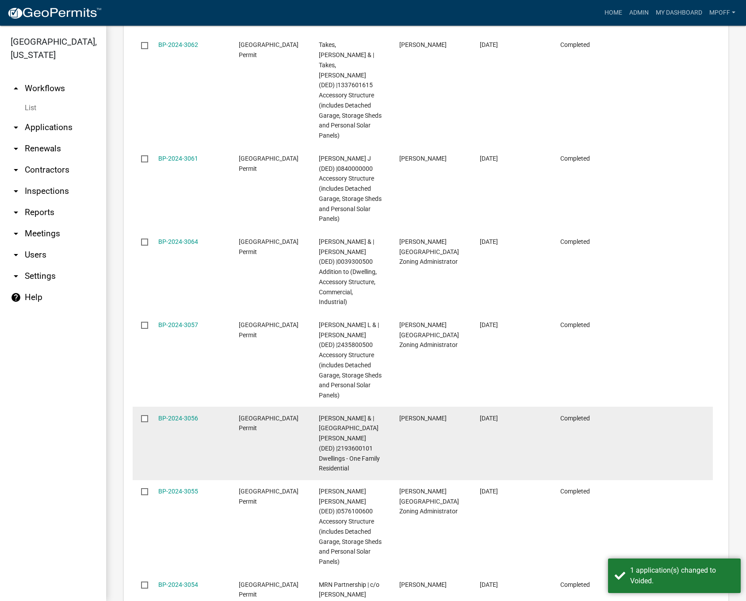
scroll to position [1646, 0]
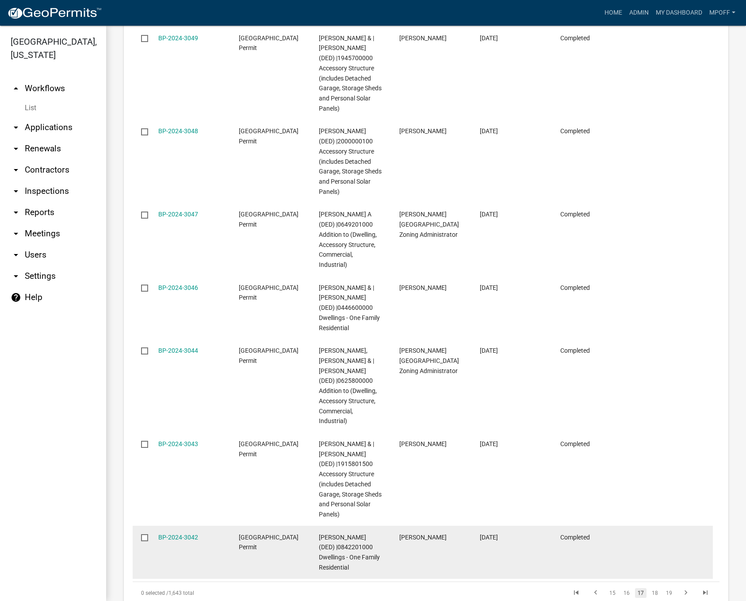
scroll to position [1590, 0]
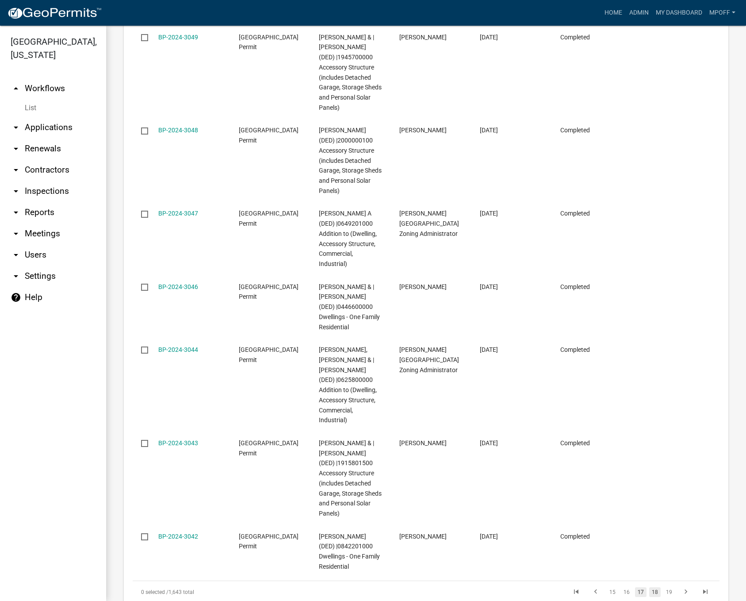
click at [653, 587] on link "18" at bounding box center [656, 592] width 12 height 10
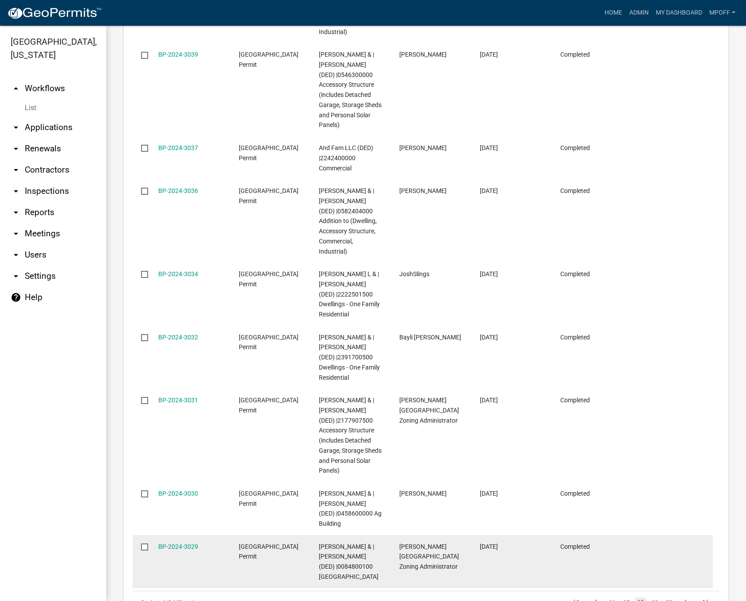
scroll to position [1505, 0]
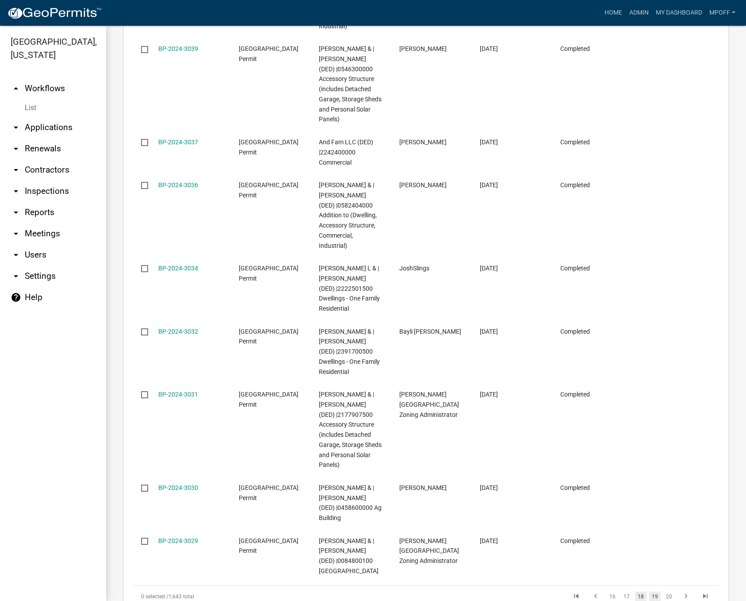
click at [650, 592] on link "19" at bounding box center [656, 597] width 12 height 10
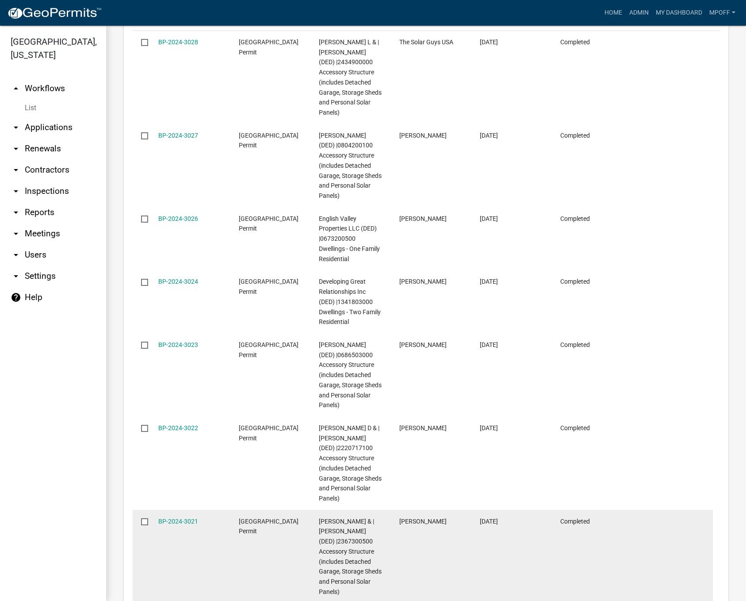
scroll to position [1525, 0]
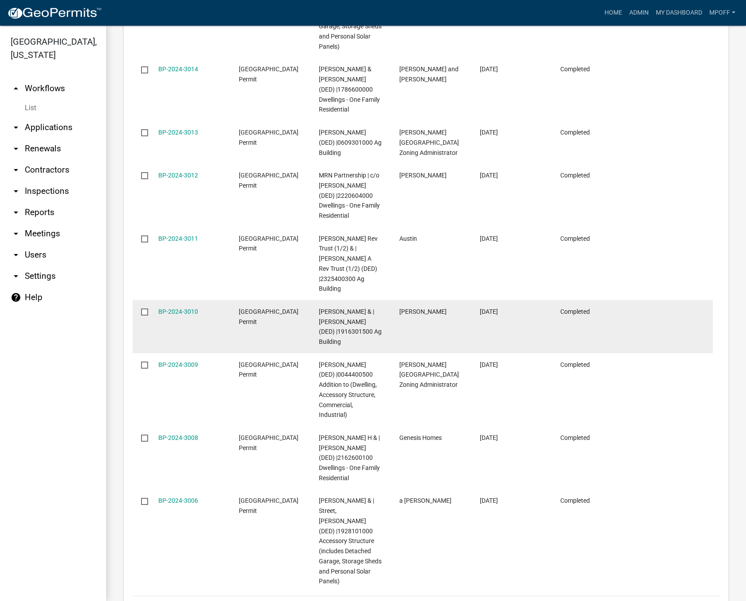
scroll to position [1475, 0]
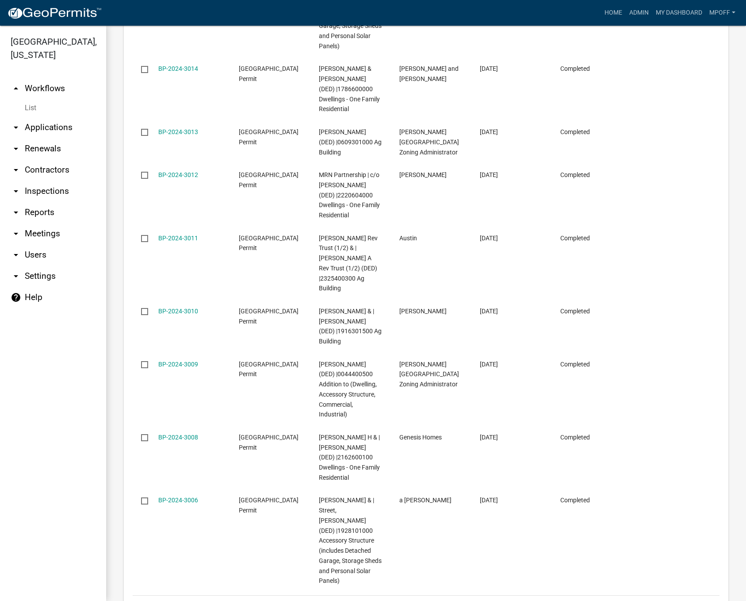
click at [650, 600] on link "21" at bounding box center [656, 607] width 12 height 10
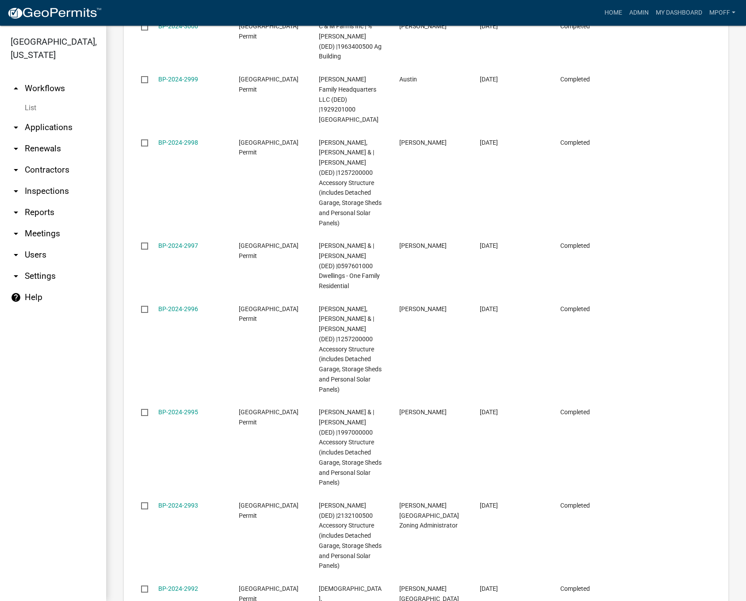
scroll to position [1529, 0]
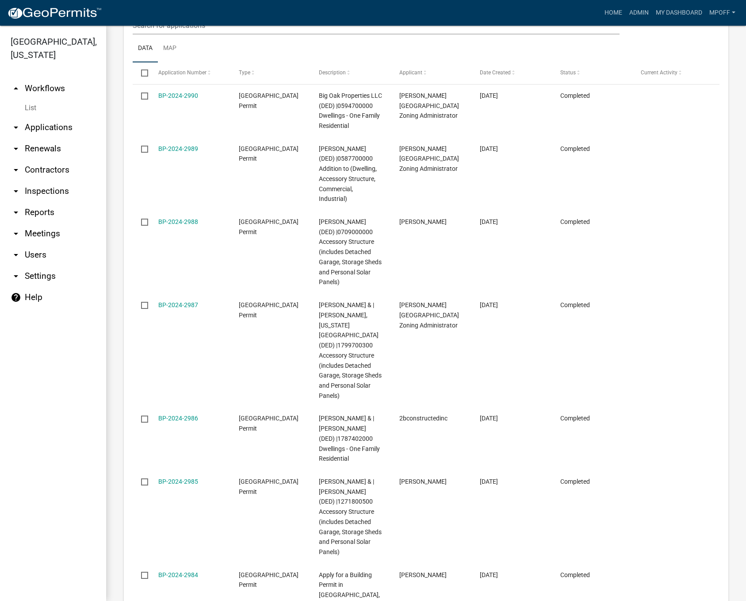
scroll to position [1434, 0]
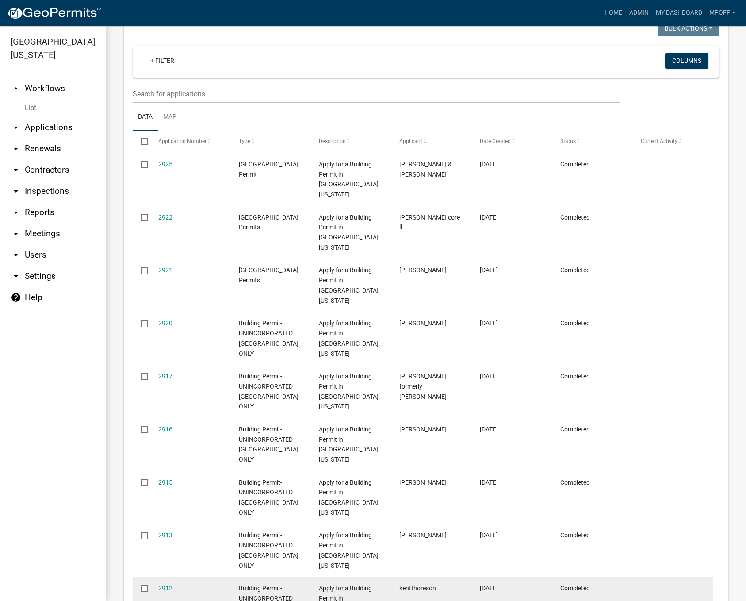
click at [650, 577] on datatable-body-cell at bounding box center [673, 603] width 81 height 53
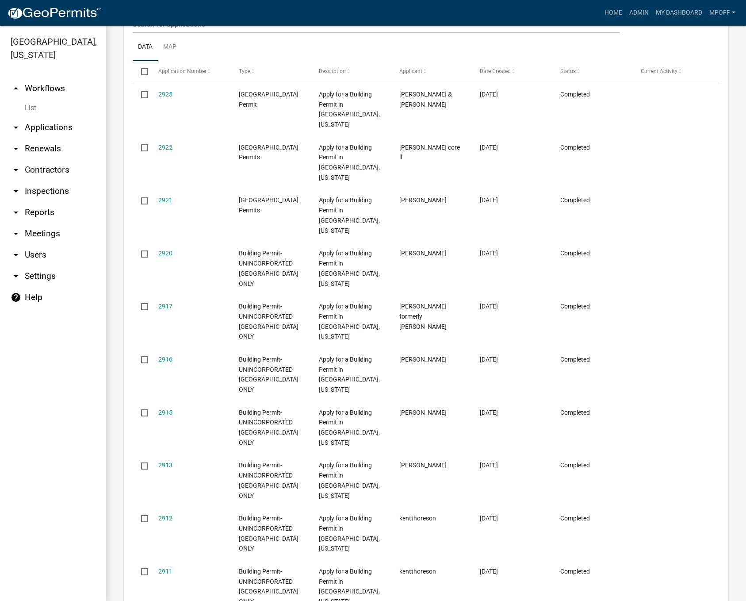
scroll to position [1303, 0]
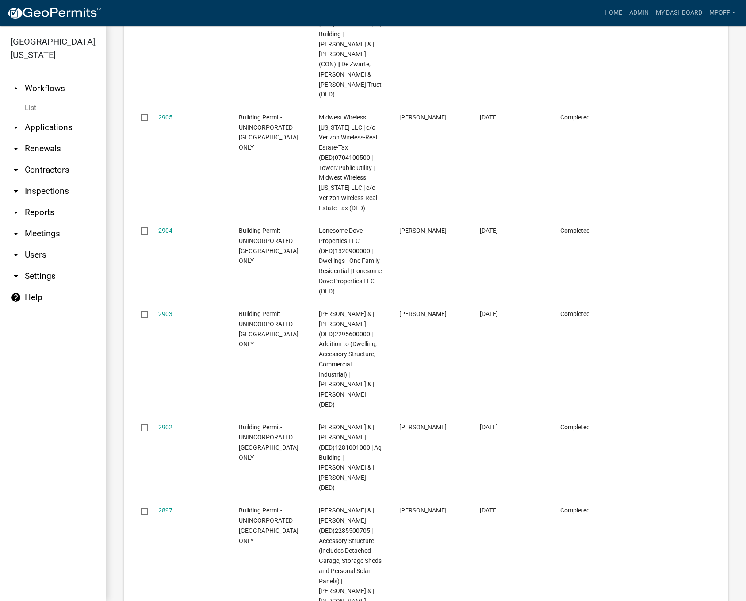
scroll to position [1790, 0]
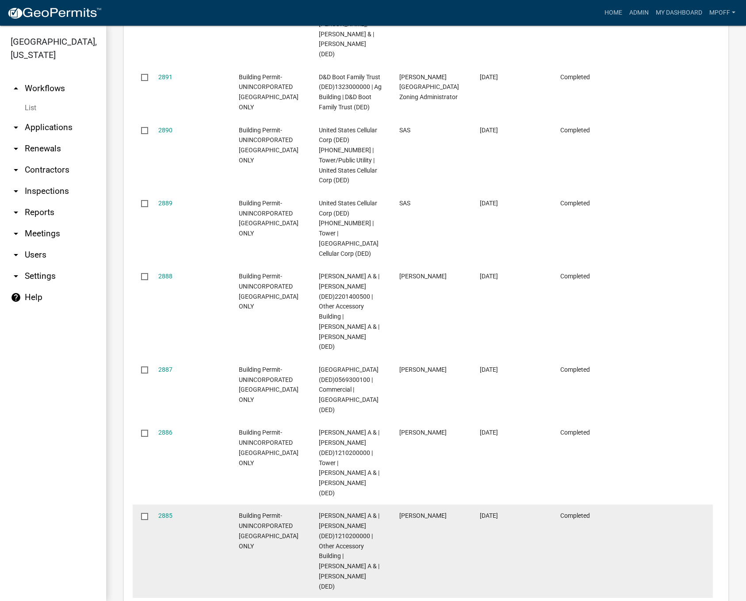
scroll to position [1555, 0]
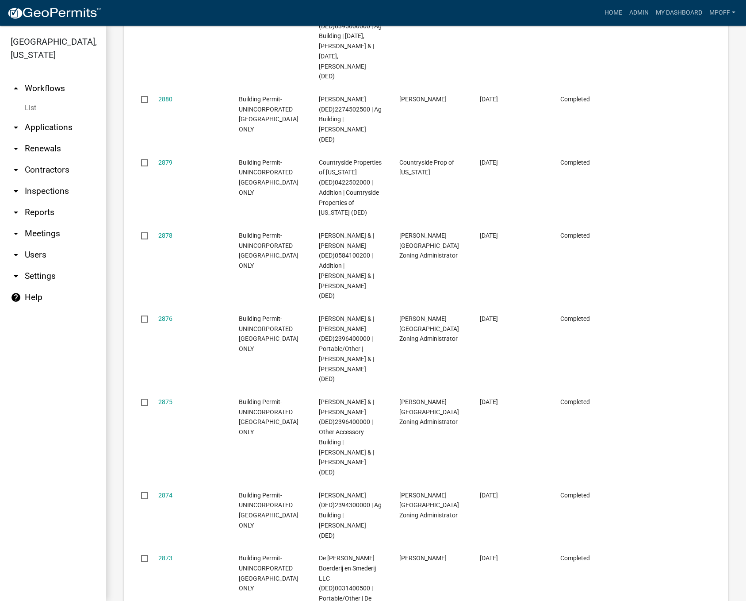
click at [33, 99] on link "List" at bounding box center [53, 108] width 106 height 18
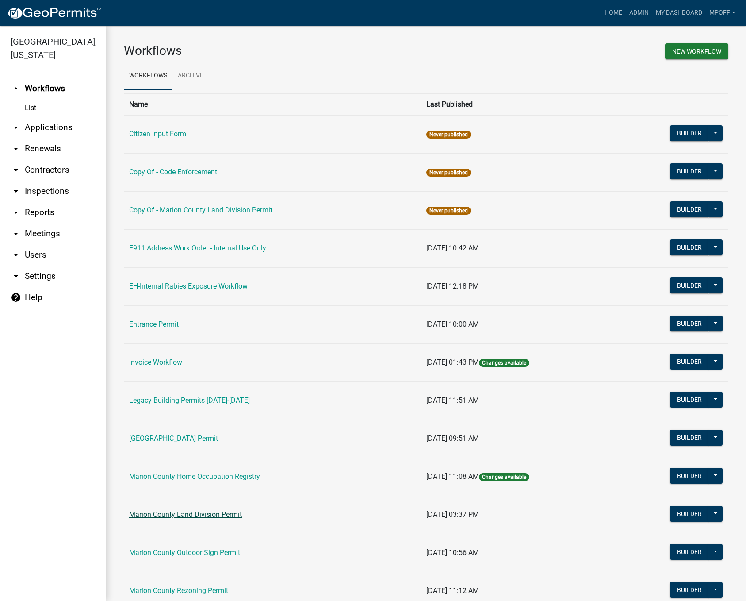
click at [172, 513] on link "Marion County Land Division Permit" at bounding box center [185, 514] width 113 height 8
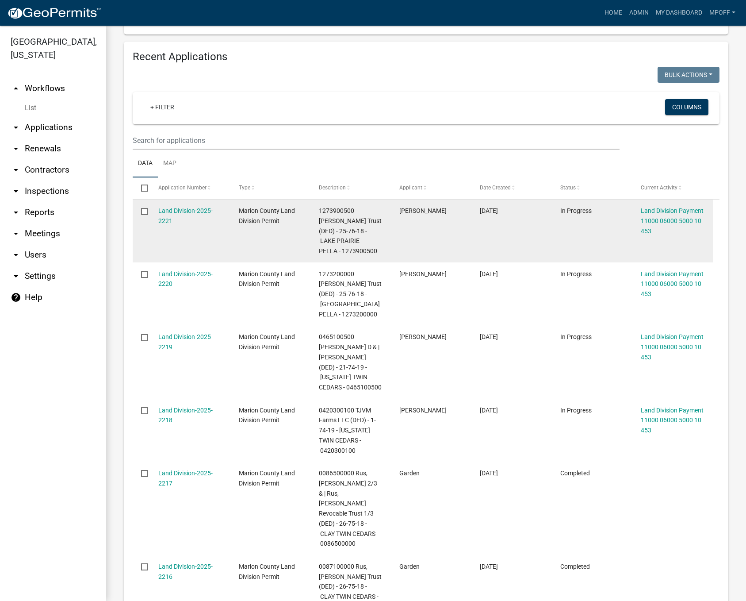
scroll to position [221, 0]
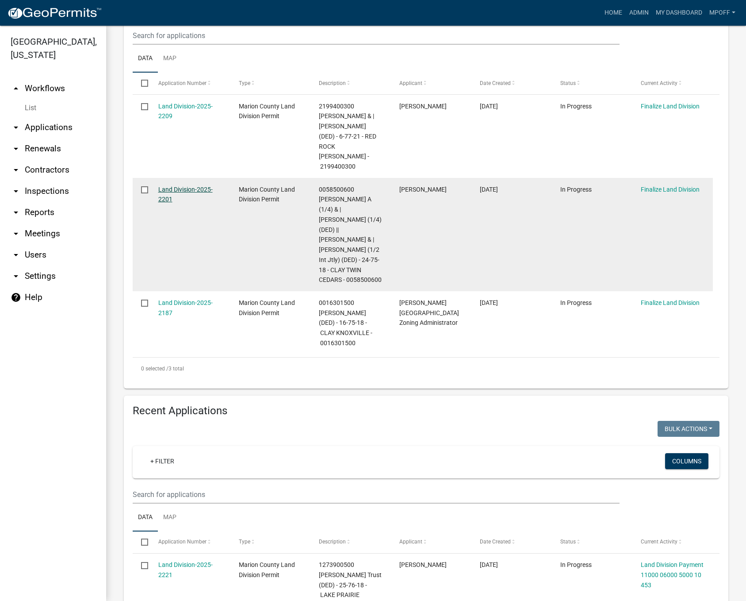
click at [167, 186] on link "Land Division-2025-2201" at bounding box center [185, 194] width 54 height 17
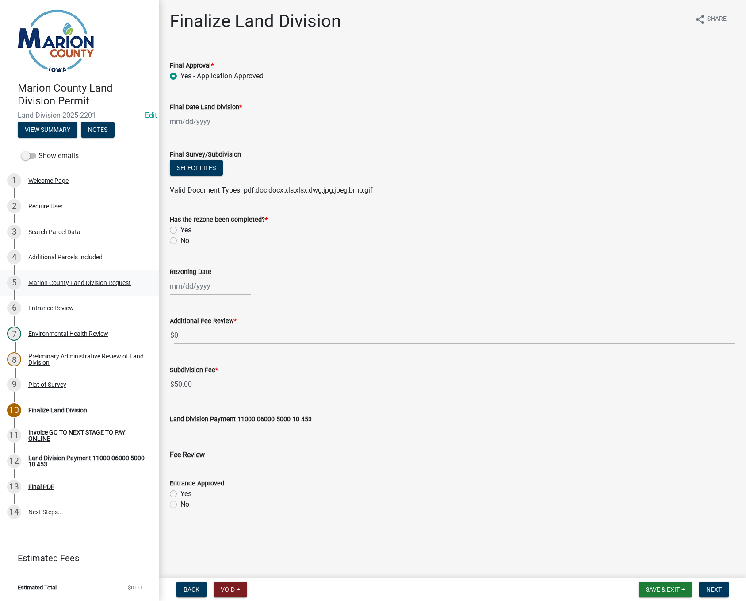
click at [73, 281] on div "Marion County Land Division Request" at bounding box center [79, 283] width 103 height 6
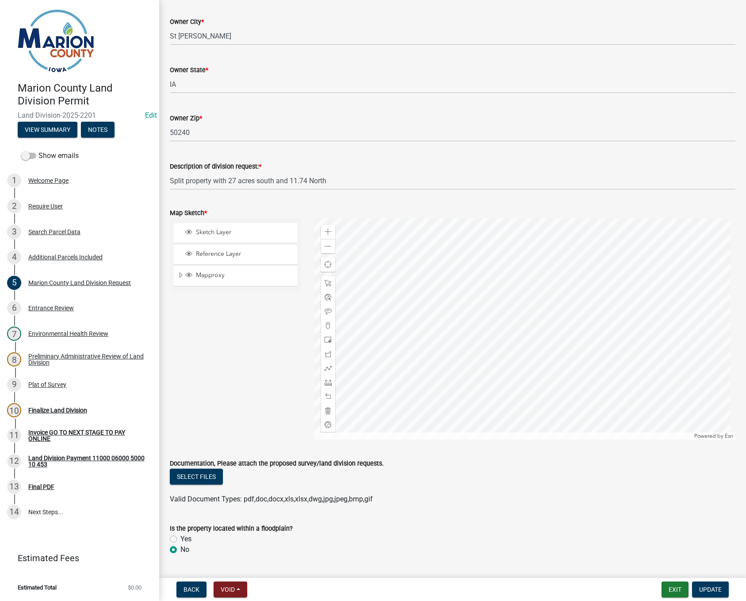
scroll to position [841, 0]
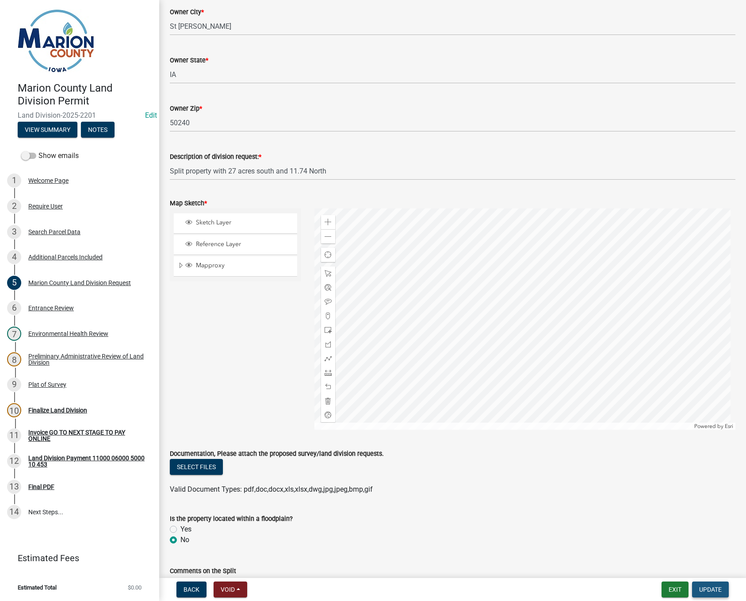
click at [719, 593] on button "Update" at bounding box center [710, 589] width 37 height 16
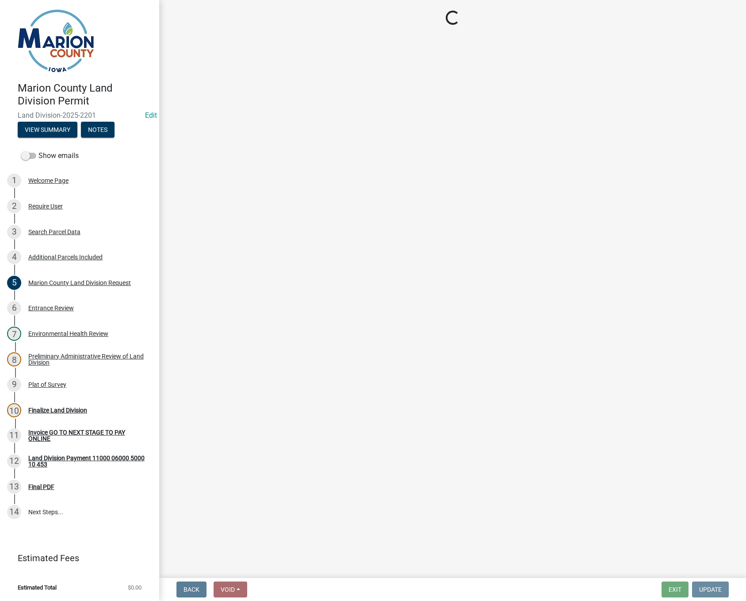
scroll to position [0, 0]
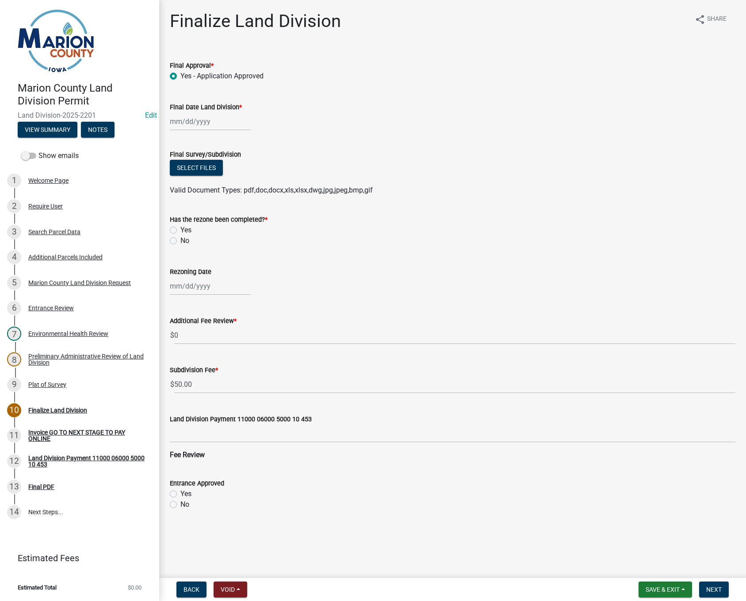
click at [181, 240] on label "No" at bounding box center [185, 240] width 9 height 11
click at [181, 240] on input "No" at bounding box center [184, 238] width 6 height 6
radio input "true"
click at [183, 284] on div at bounding box center [210, 286] width 81 height 18
select select "10"
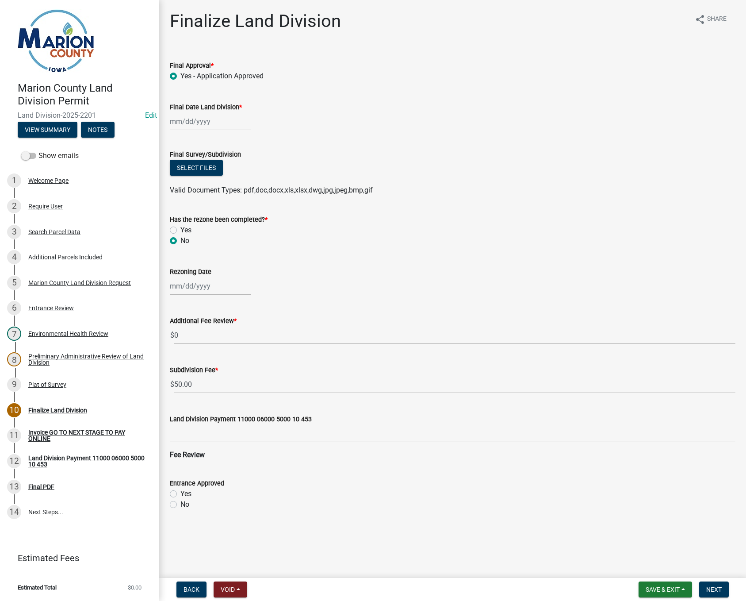
select select "2025"
click at [336, 319] on div "Additional Fee Review *" at bounding box center [453, 320] width 566 height 11
click at [712, 588] on span "Next" at bounding box center [714, 589] width 15 height 7
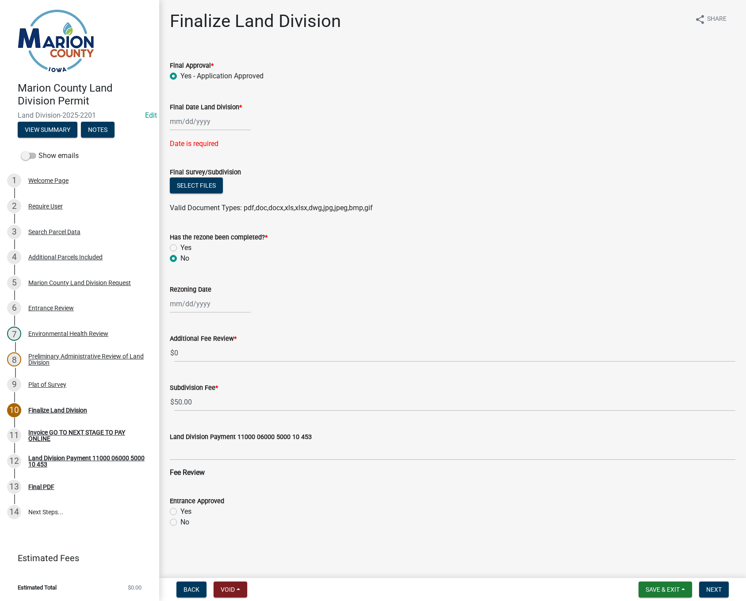
select select "10"
select select "2025"
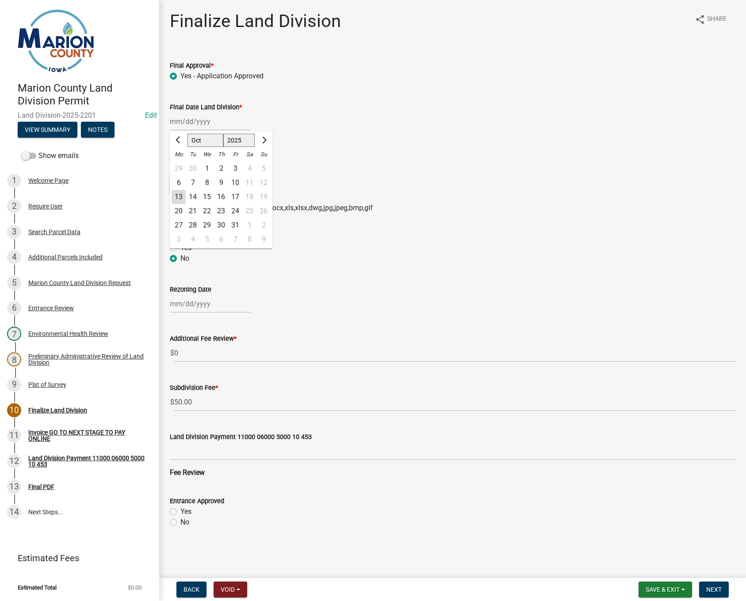
click at [188, 121] on div "[PERSON_NAME] Feb Mar Apr [PERSON_NAME][DATE] Oct Nov [DATE] 1526 1527 1528 152…" at bounding box center [210, 121] width 81 height 18
click at [179, 196] on div "13" at bounding box center [179, 197] width 14 height 14
type input "[DATE]"
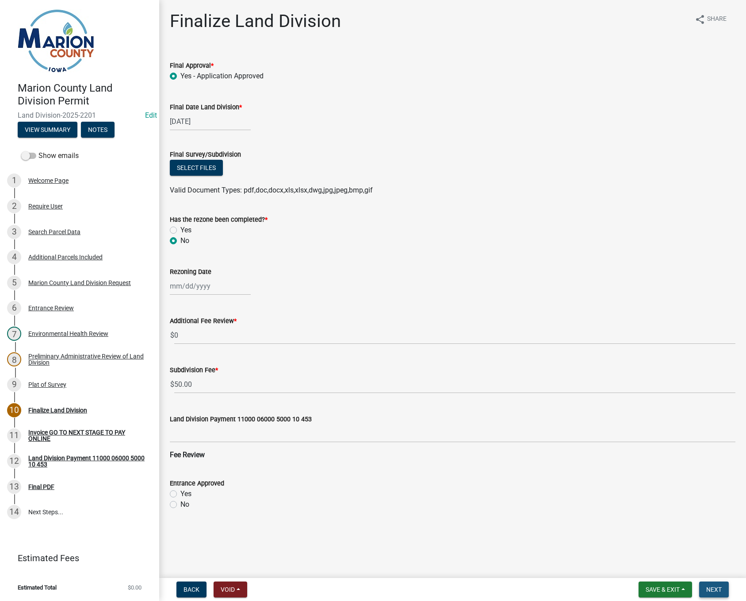
click at [707, 587] on span "Next" at bounding box center [714, 589] width 15 height 7
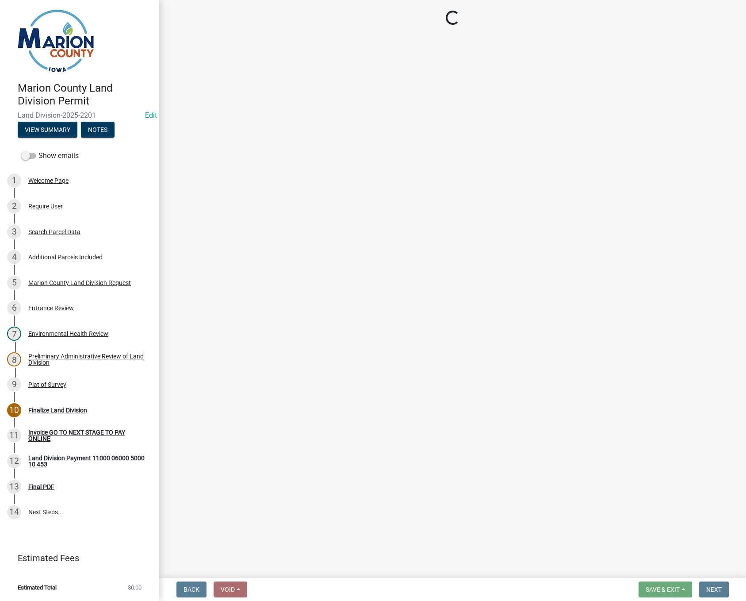
select select "3: 3"
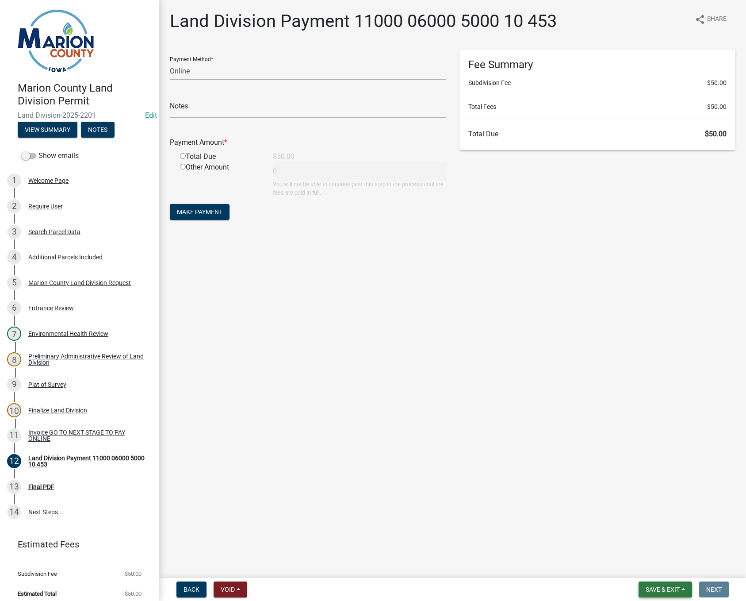
click at [676, 579] on nav "Back Void Withdraw Lock Expire Void Save & Exit Save Save & Exit Next" at bounding box center [452, 589] width 587 height 23
click at [678, 586] on span "Save & Exit" at bounding box center [663, 589] width 34 height 7
click at [670, 562] on button "Save & Exit" at bounding box center [657, 566] width 71 height 21
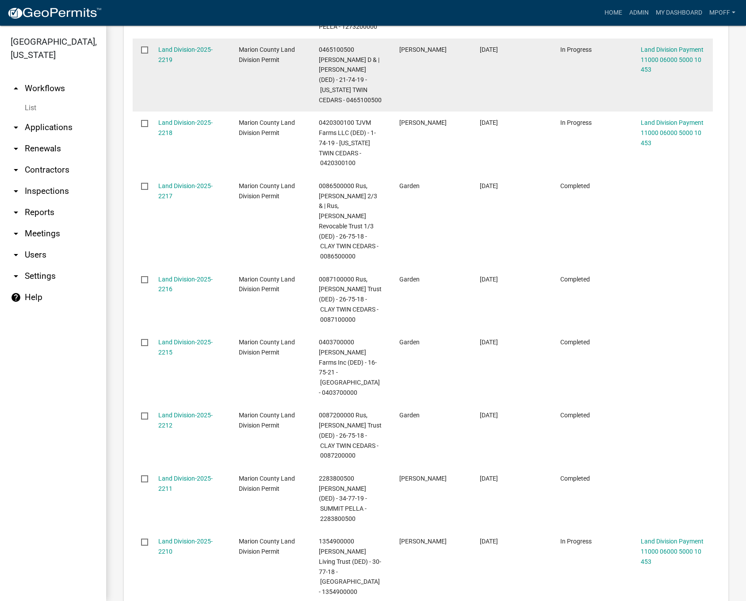
scroll to position [770, 0]
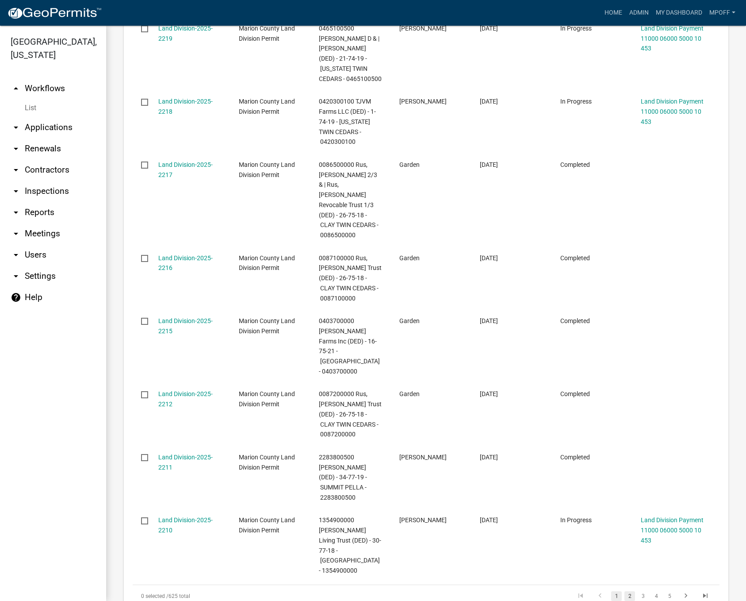
click at [625, 591] on link "2" at bounding box center [630, 596] width 11 height 10
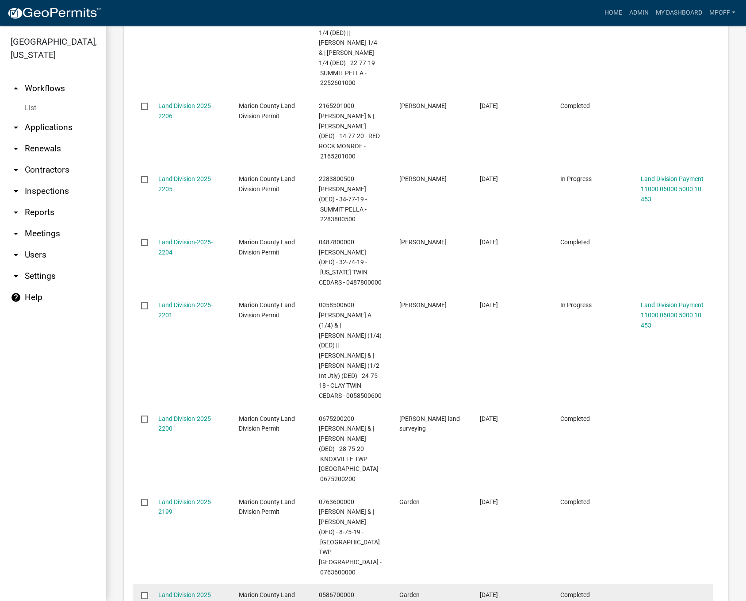
scroll to position [901, 0]
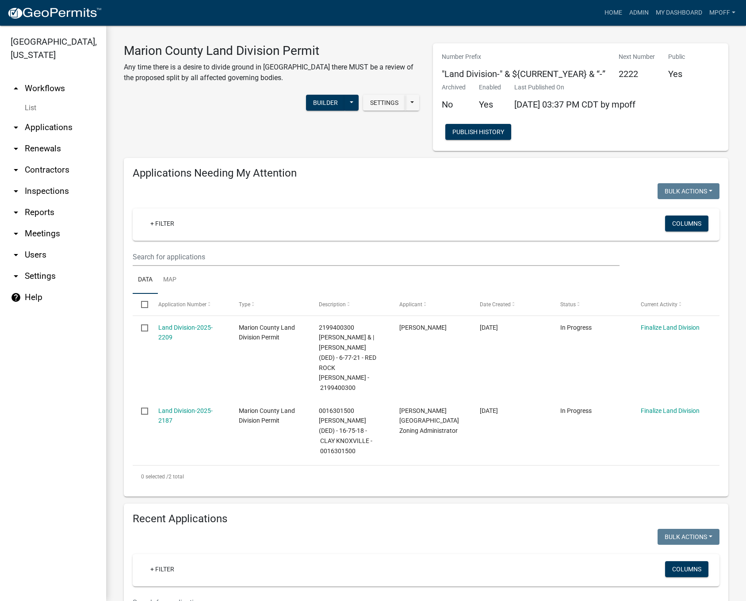
click at [30, 99] on link "List" at bounding box center [53, 108] width 106 height 18
